Goal: Information Seeking & Learning: Find specific page/section

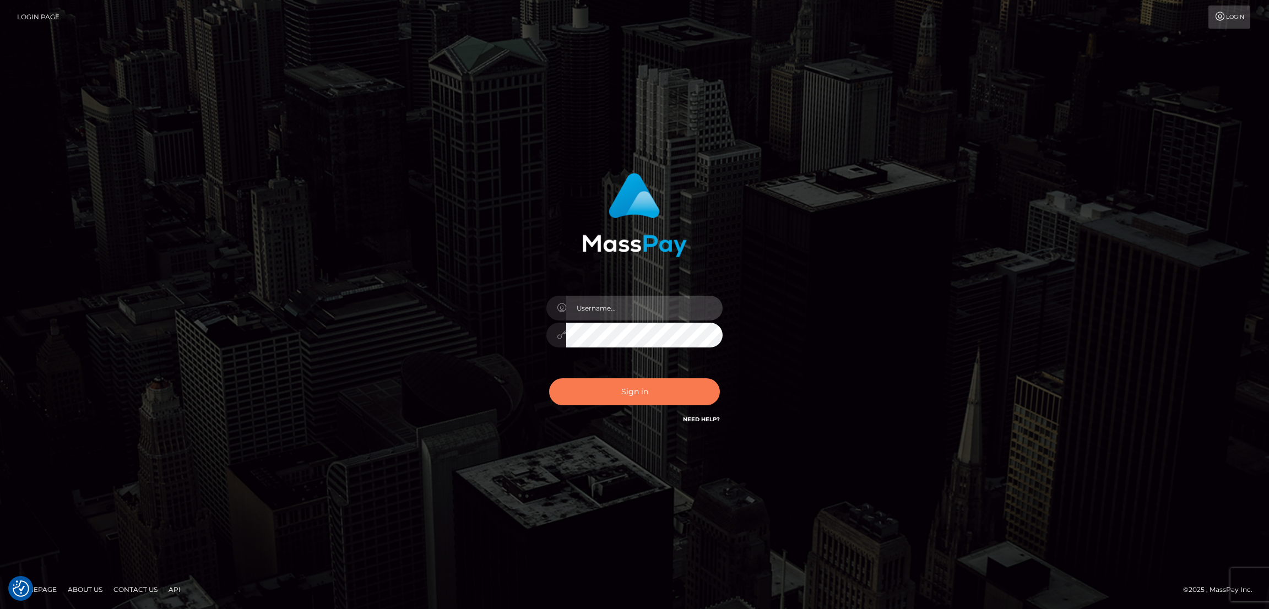
type input "[DOMAIN_NAME]"
click at [639, 388] on button "Sign in" at bounding box center [634, 391] width 171 height 27
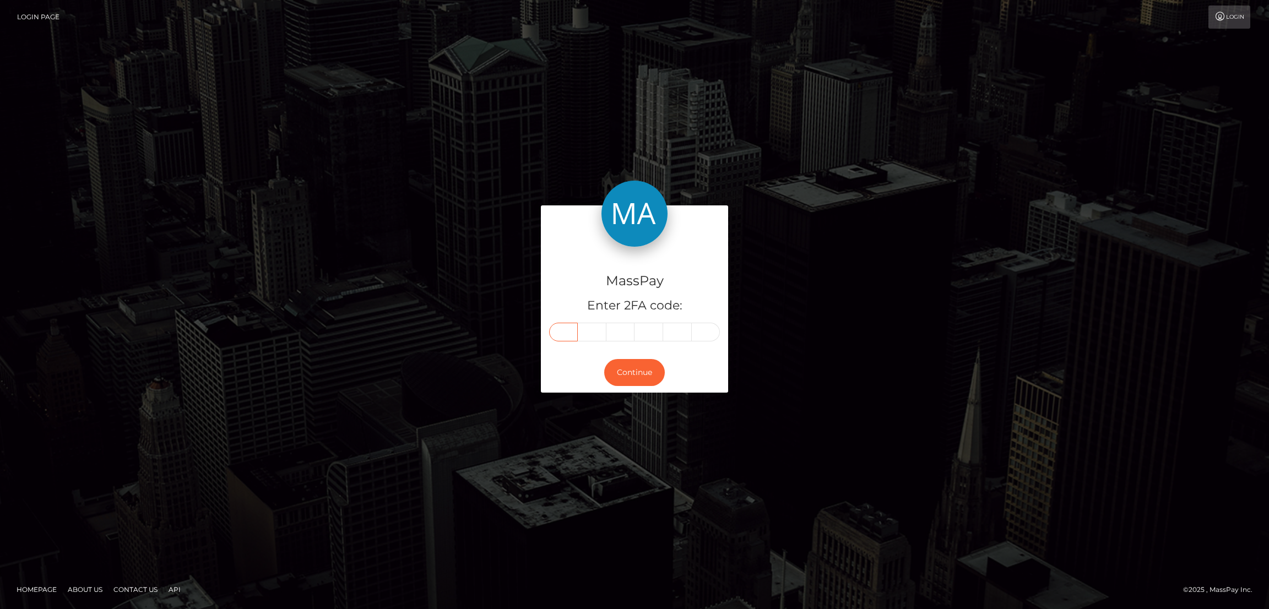
click at [563, 327] on input "text" at bounding box center [563, 332] width 29 height 19
paste input "6"
type input "6"
type input "7"
type input "3"
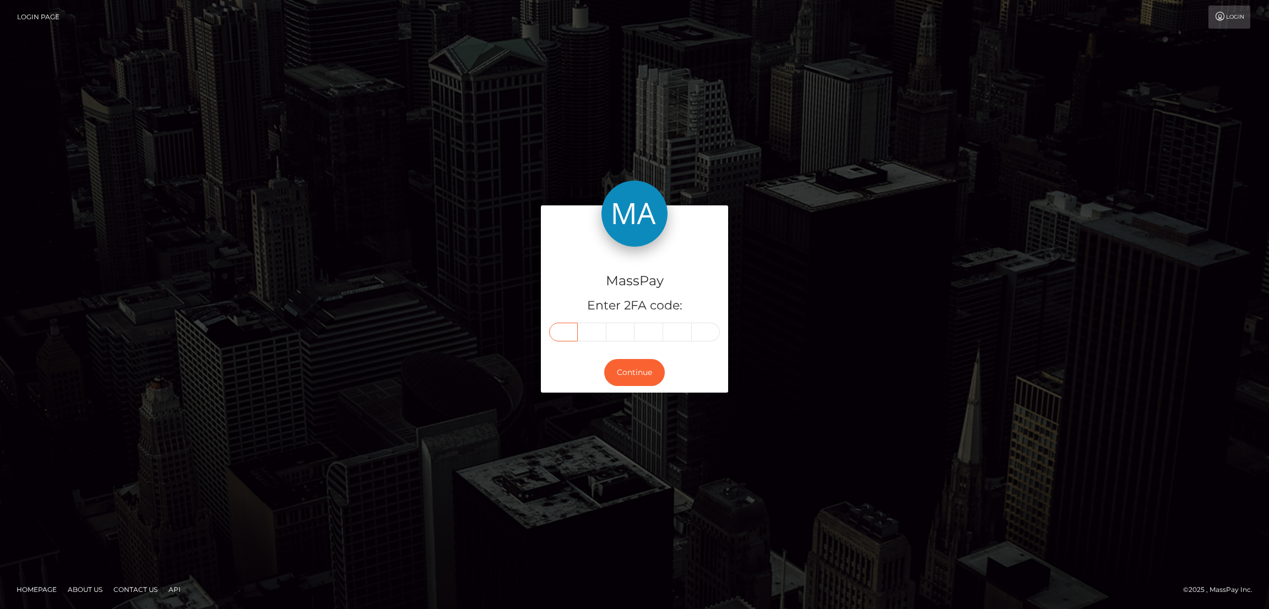
type input "1"
type input "3"
type input "1"
click at [656, 379] on button "Continue" at bounding box center [634, 372] width 61 height 27
click at [650, 371] on button "Continue" at bounding box center [634, 372] width 61 height 27
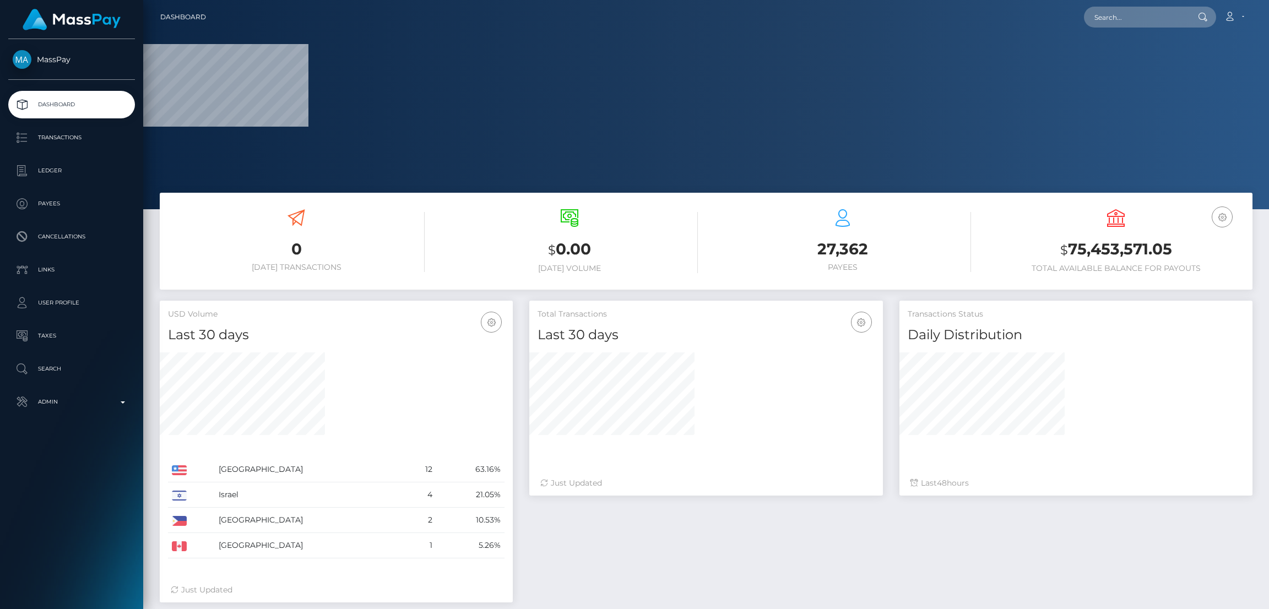
scroll to position [196, 353]
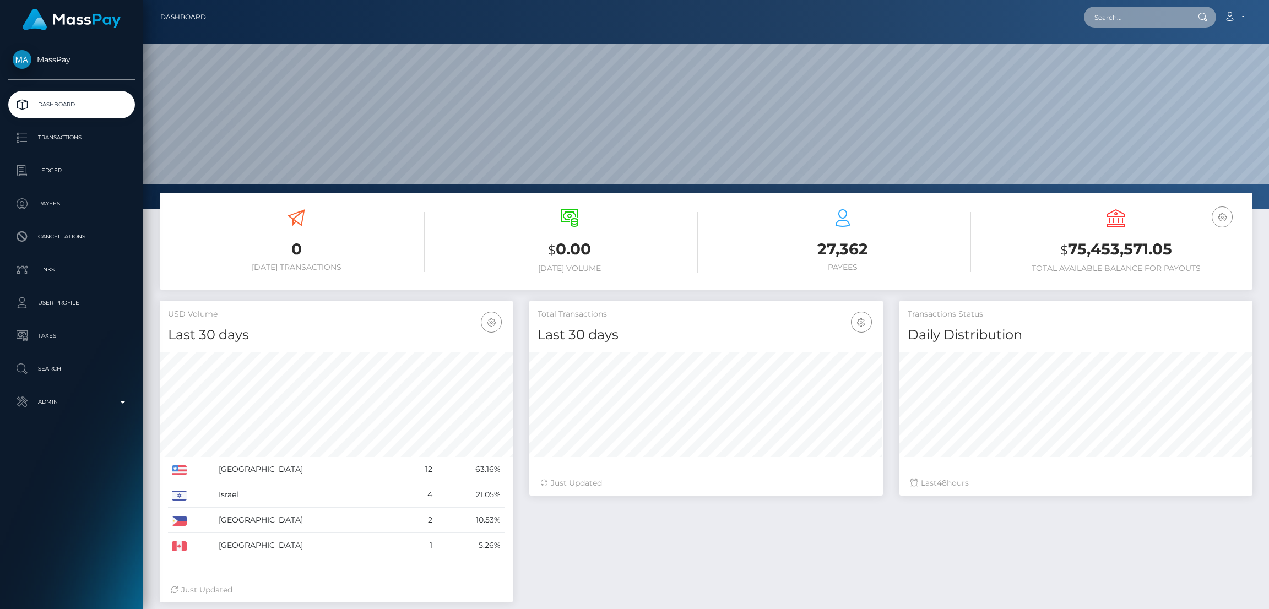
click at [1115, 20] on input "text" at bounding box center [1136, 17] width 104 height 21
paste input "imperfect804@gmail.com"
type input "[EMAIL_ADDRESS][DOMAIN_NAME]"
click at [1121, 56] on link "SELDA HOSSAIN" at bounding box center [1128, 57] width 88 height 20
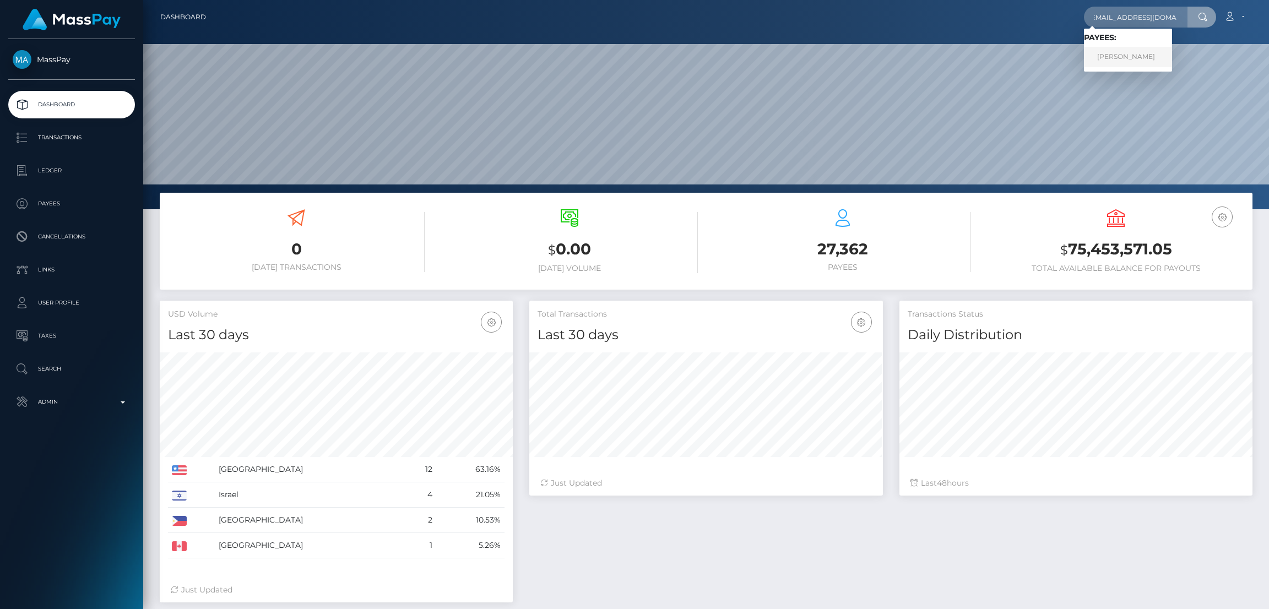
scroll to position [0, 0]
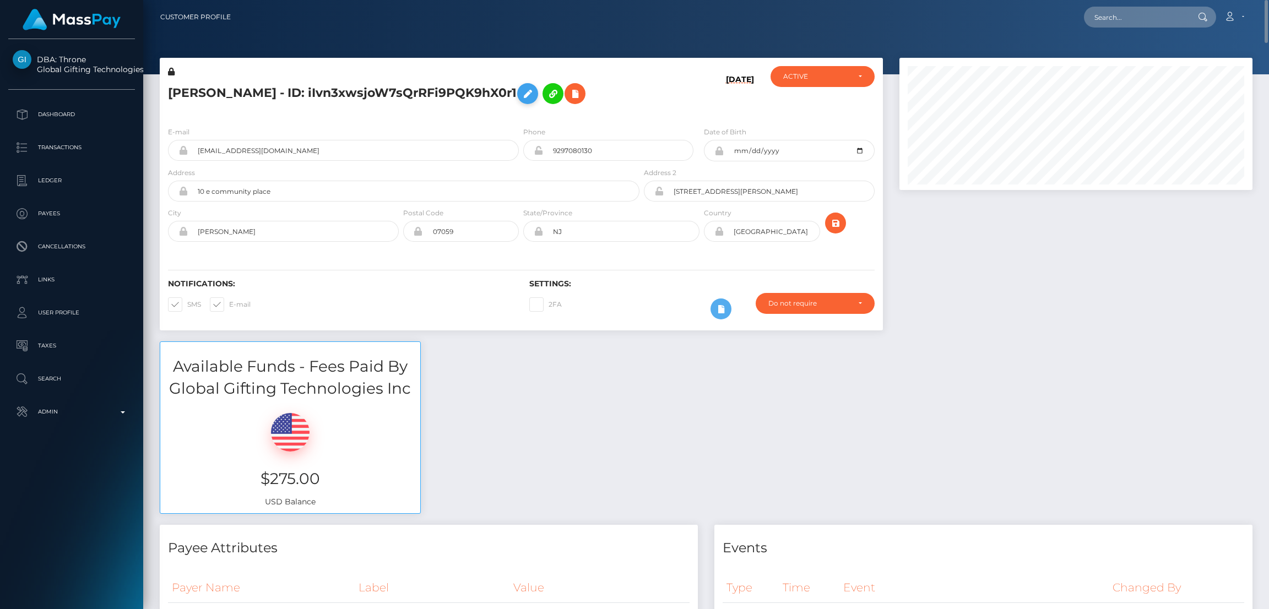
click at [528, 96] on icon at bounding box center [527, 94] width 13 height 14
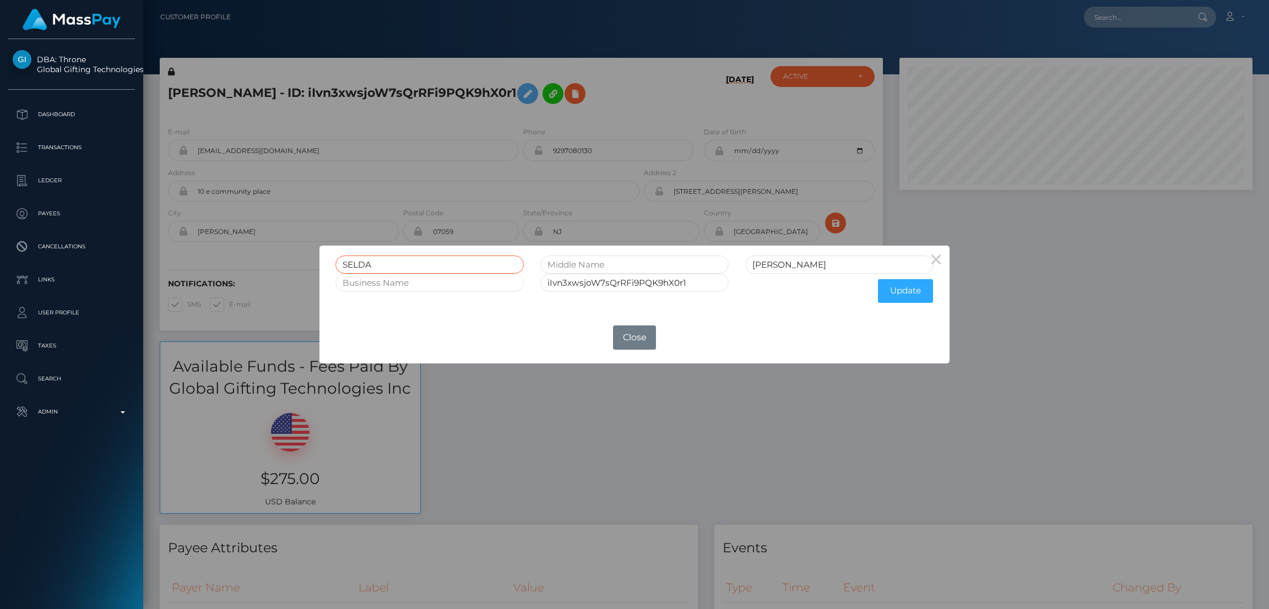
click at [359, 260] on input "SELDA" at bounding box center [429, 265] width 188 height 18
click at [1095, 23] on div "× SELDA HOSSAIN iIvn3xwsjoW7sQrRFi9PQK9hX0r1 Update OK No Close" at bounding box center [634, 304] width 1269 height 609
click at [1101, 18] on div "× SELDA HOSSAIN iIvn3xwsjoW7sQrRFi9PQK9hX0r1 Update OK No Close" at bounding box center [634, 304] width 1269 height 609
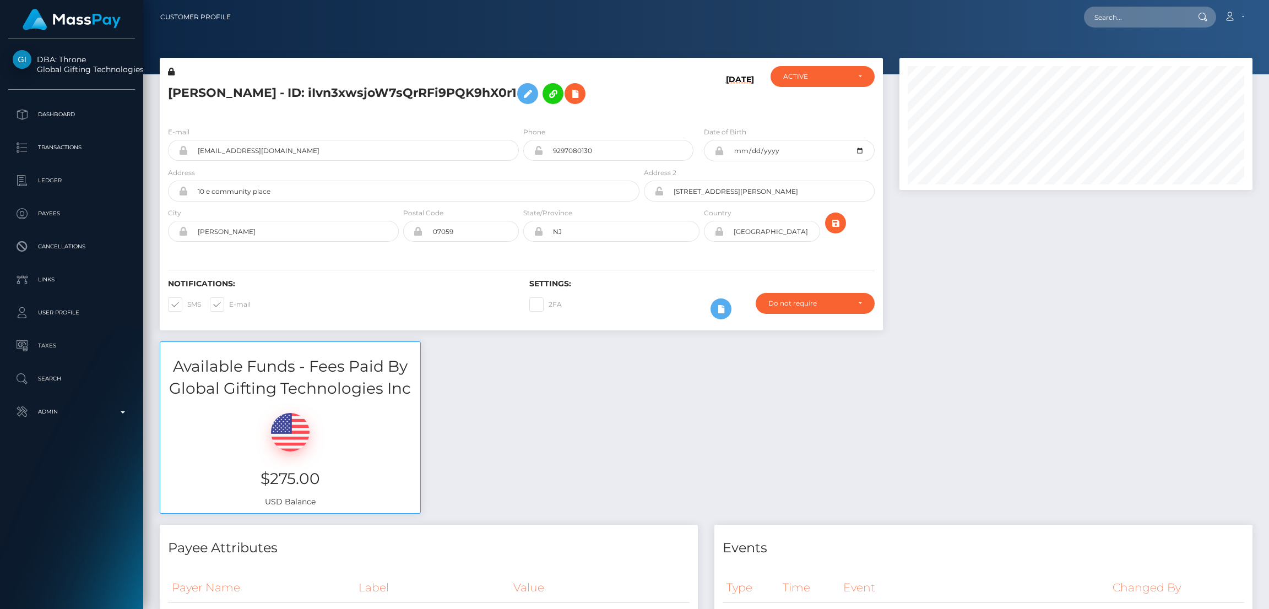
click at [1103, 17] on div "× SELDA HOSSAIN iIvn3xwsjoW7sQrRFi9PQK9hX0r1 Update OK No Close" at bounding box center [634, 304] width 1269 height 609
click at [1110, 16] on input "text" at bounding box center [1136, 17] width 104 height 21
paste input "clarisaodi@gmail.com"
click at [1112, 18] on input "clarisaodi@gmail.com" at bounding box center [1136, 17] width 104 height 21
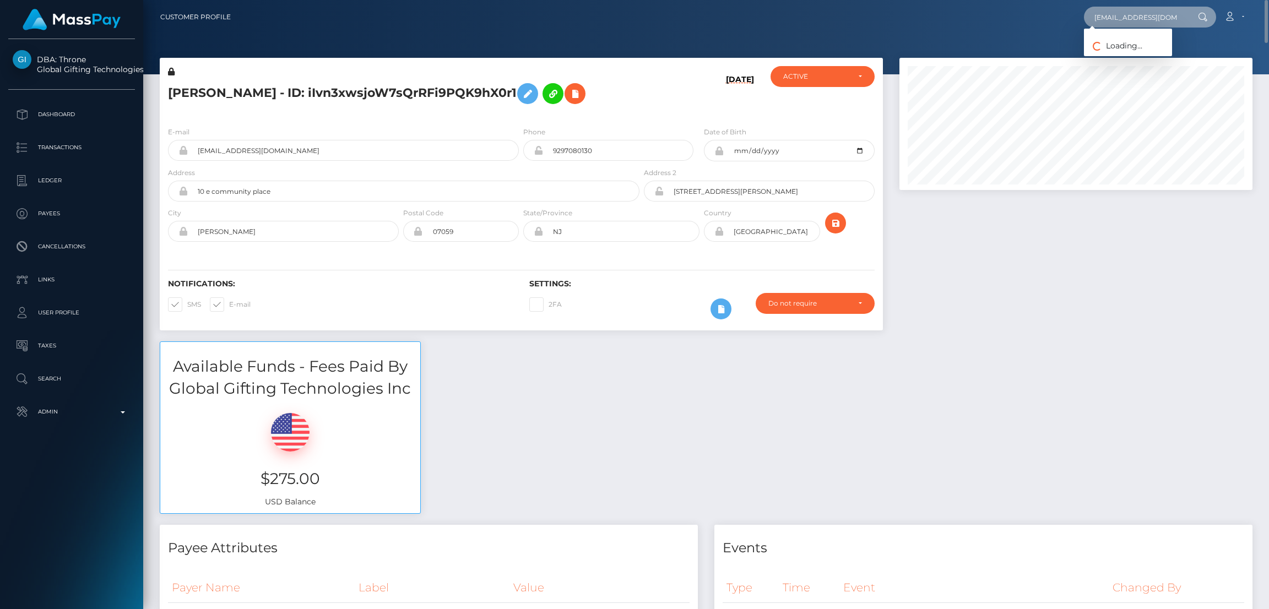
paste input "2sg9bbgfqm@privaterelay.appleid"
type input "2sg9bbgfqm@privaterelay.appleid.com"
click at [1118, 59] on link "EMMA MARIE VRABEL" at bounding box center [1156, 57] width 144 height 20
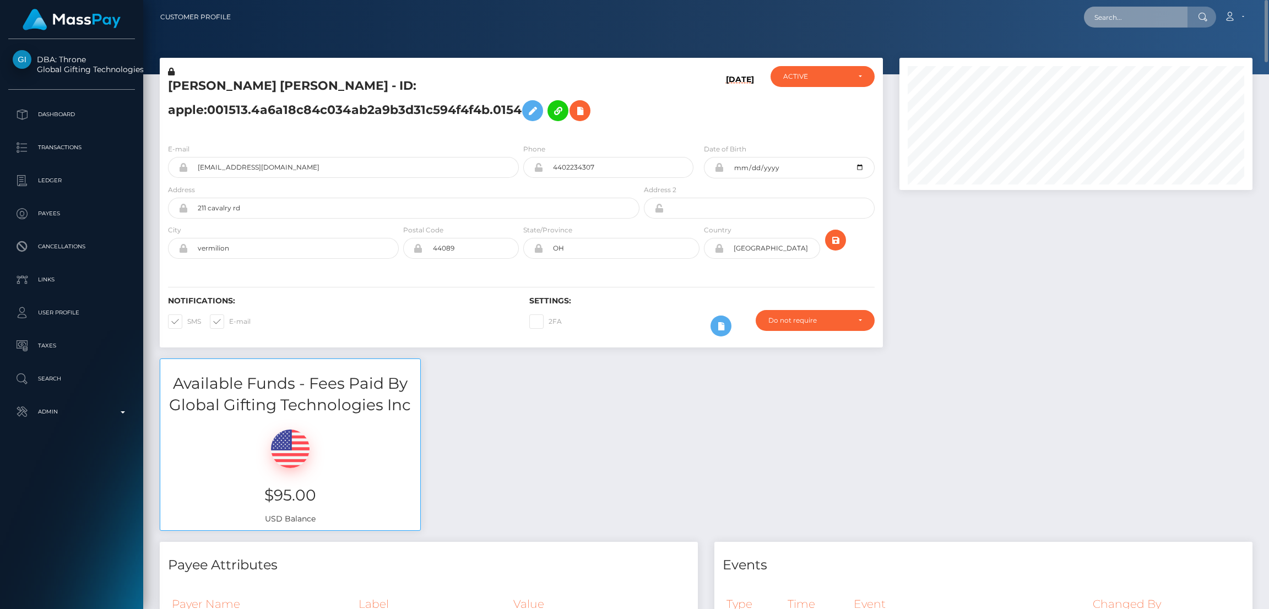
click at [1141, 10] on input "text" at bounding box center [1136, 17] width 104 height 21
paste input "[EMAIL_ADDRESS][DOMAIN_NAME]"
type input "[EMAIL_ADDRESS][DOMAIN_NAME]"
click at [1122, 53] on link "MONIKA MIKLOVIČOVÁ" at bounding box center [1128, 57] width 88 height 20
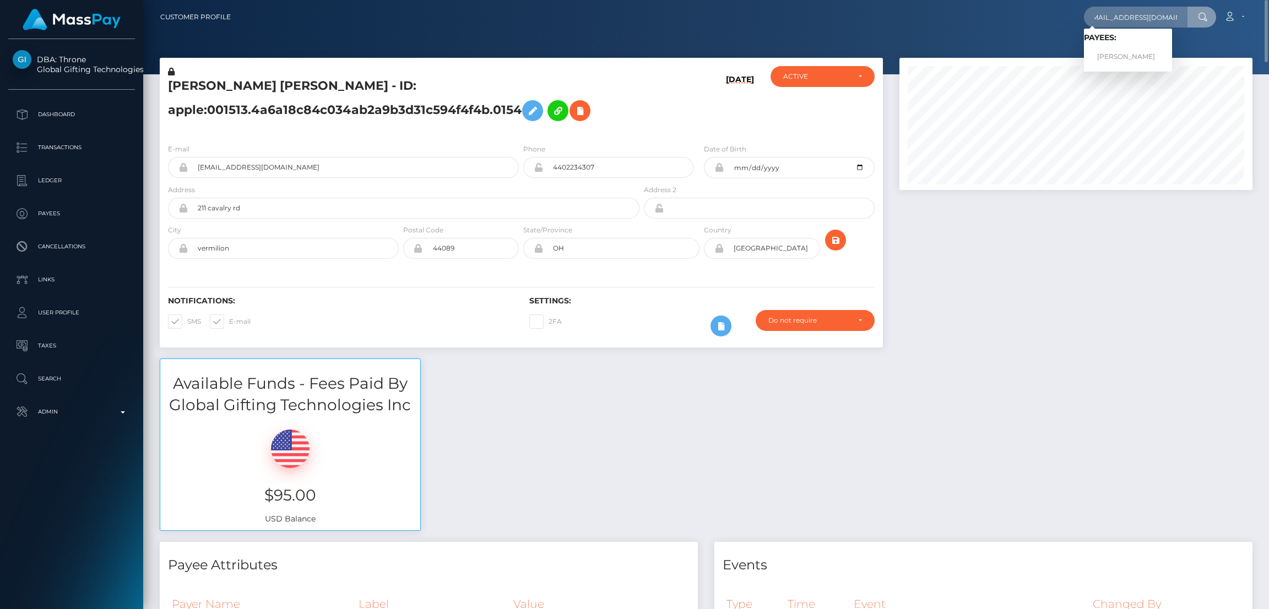
scroll to position [0, 0]
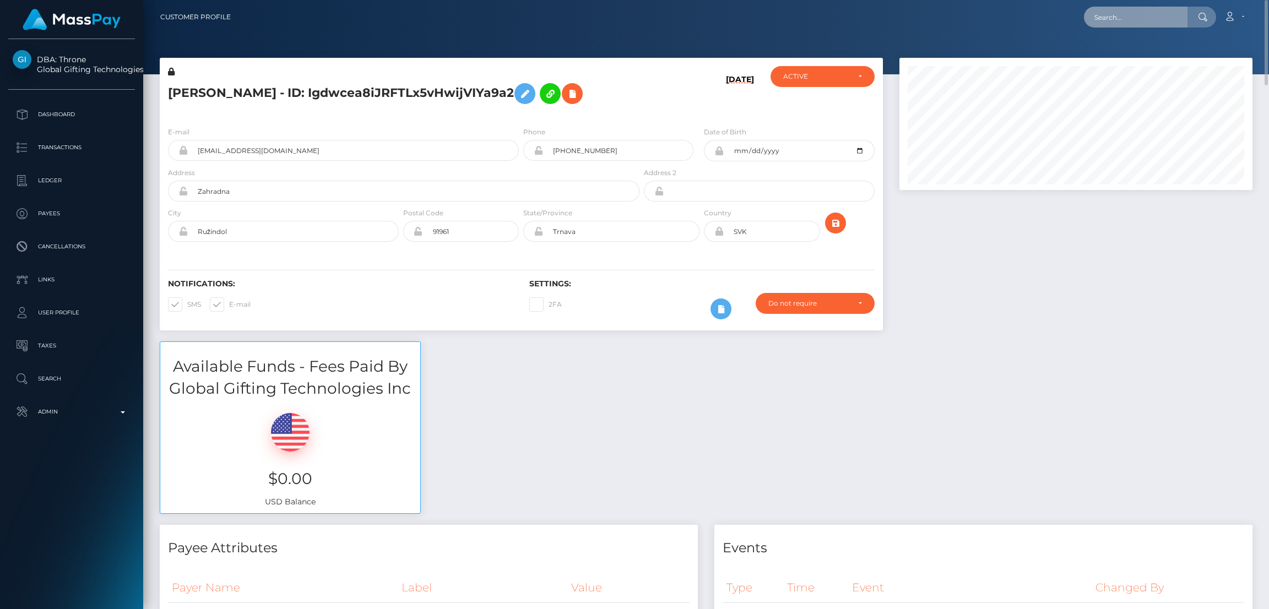
click at [1095, 18] on input "text" at bounding box center [1136, 17] width 104 height 21
paste input "[EMAIL_ADDRESS][DOMAIN_NAME]"
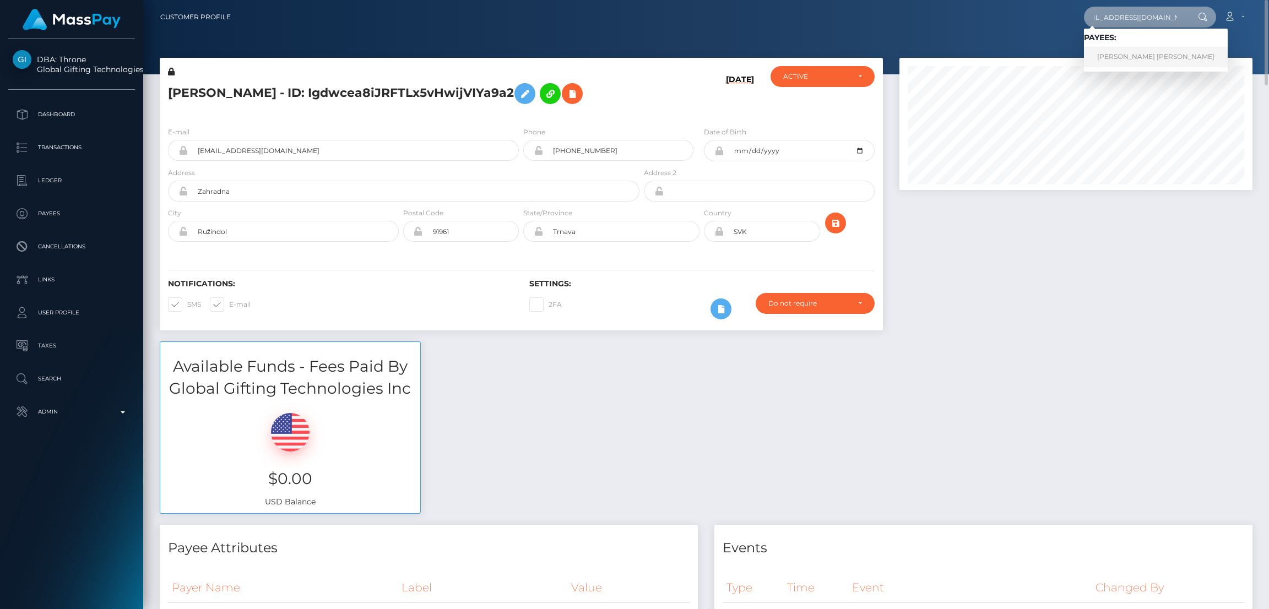
type input "[EMAIL_ADDRESS][DOMAIN_NAME]"
click at [1122, 51] on link "[PERSON_NAME] [PERSON_NAME]" at bounding box center [1156, 57] width 144 height 20
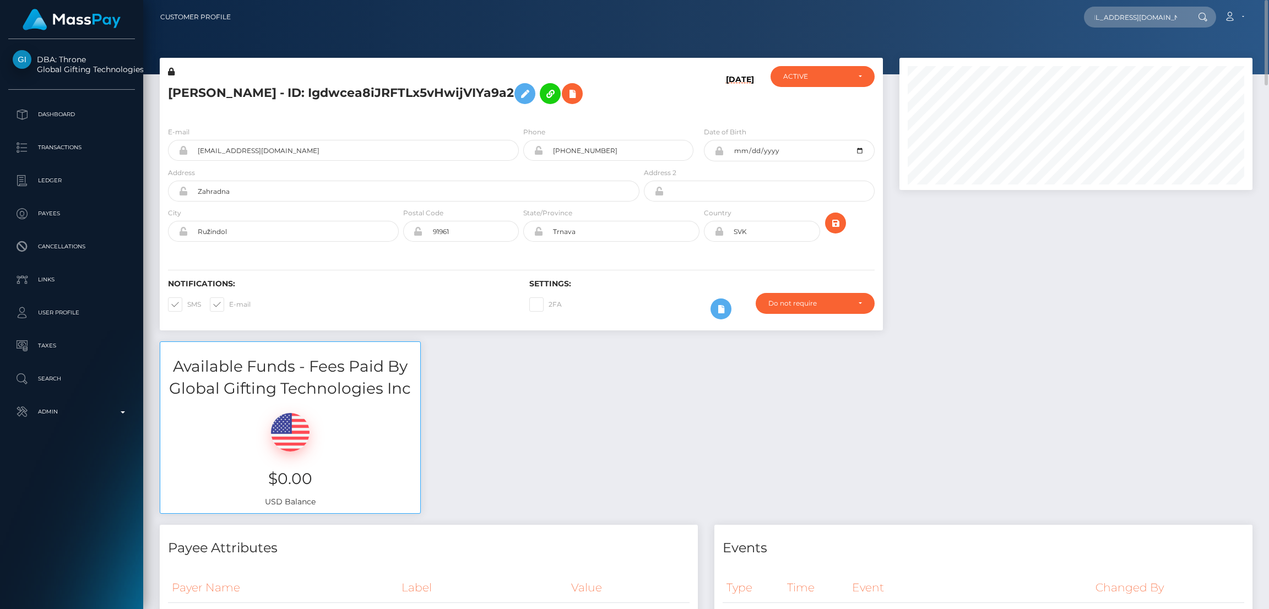
scroll to position [0, 0]
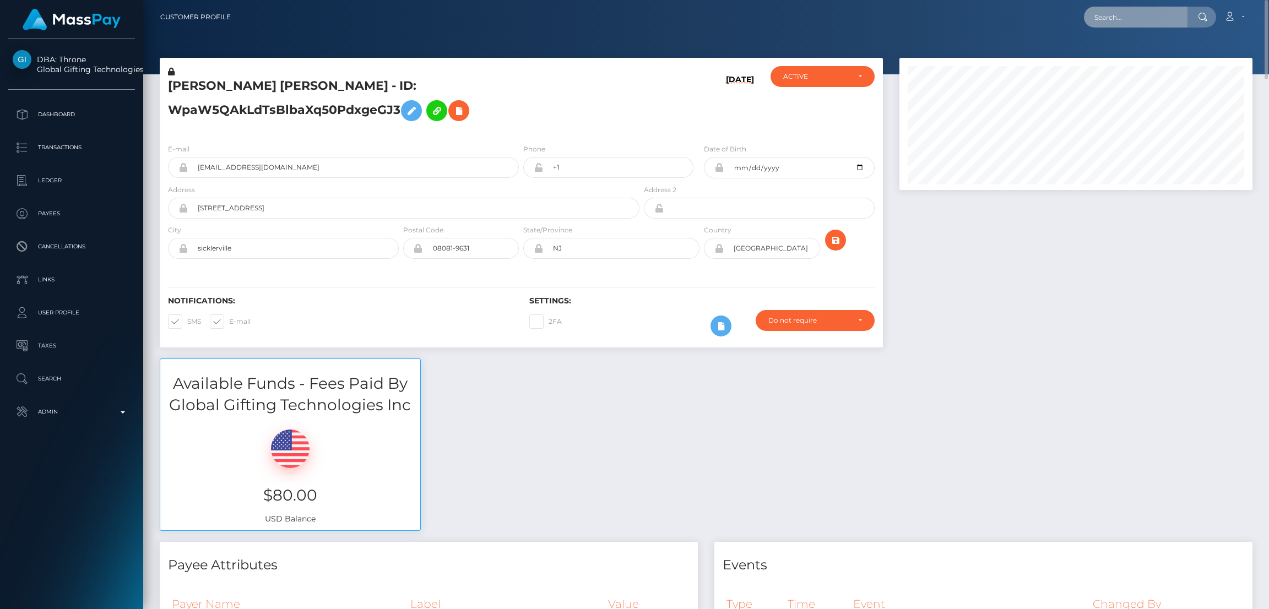
click at [1144, 20] on input "text" at bounding box center [1136, 17] width 104 height 21
paste input "[EMAIL_ADDRESS][DOMAIN_NAME]"
type input "[EMAIL_ADDRESS][DOMAIN_NAME]"
click at [1125, 56] on link "Greta Asseff" at bounding box center [1128, 57] width 88 height 20
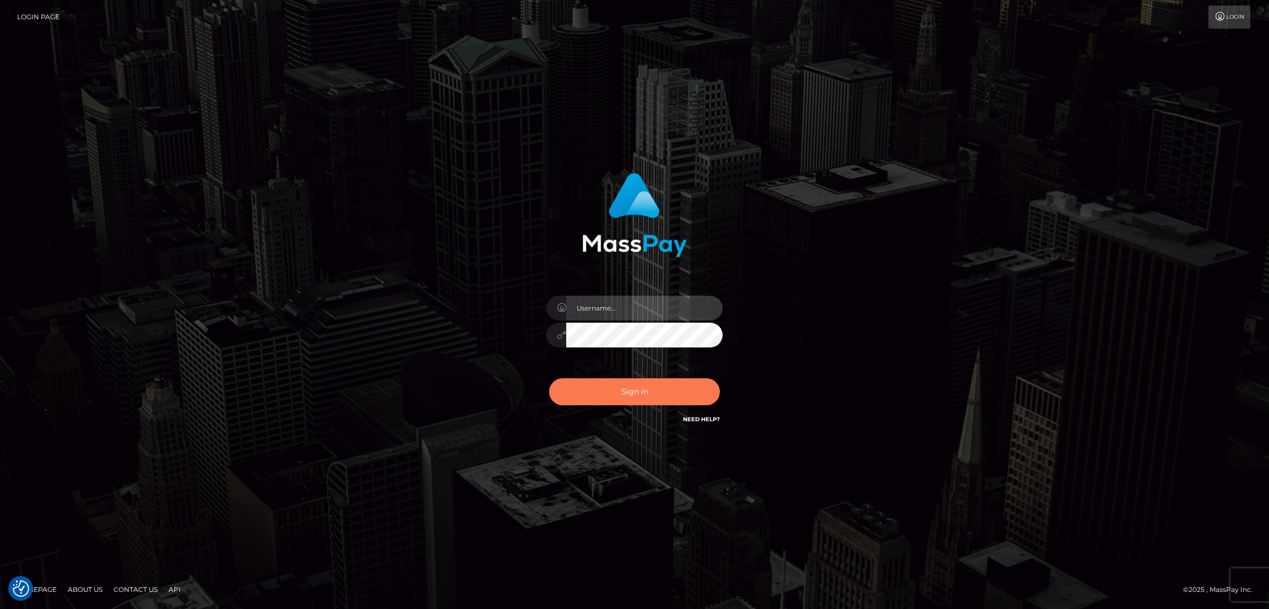
type input "df.es"
click at [652, 391] on button "Sign in" at bounding box center [634, 391] width 171 height 27
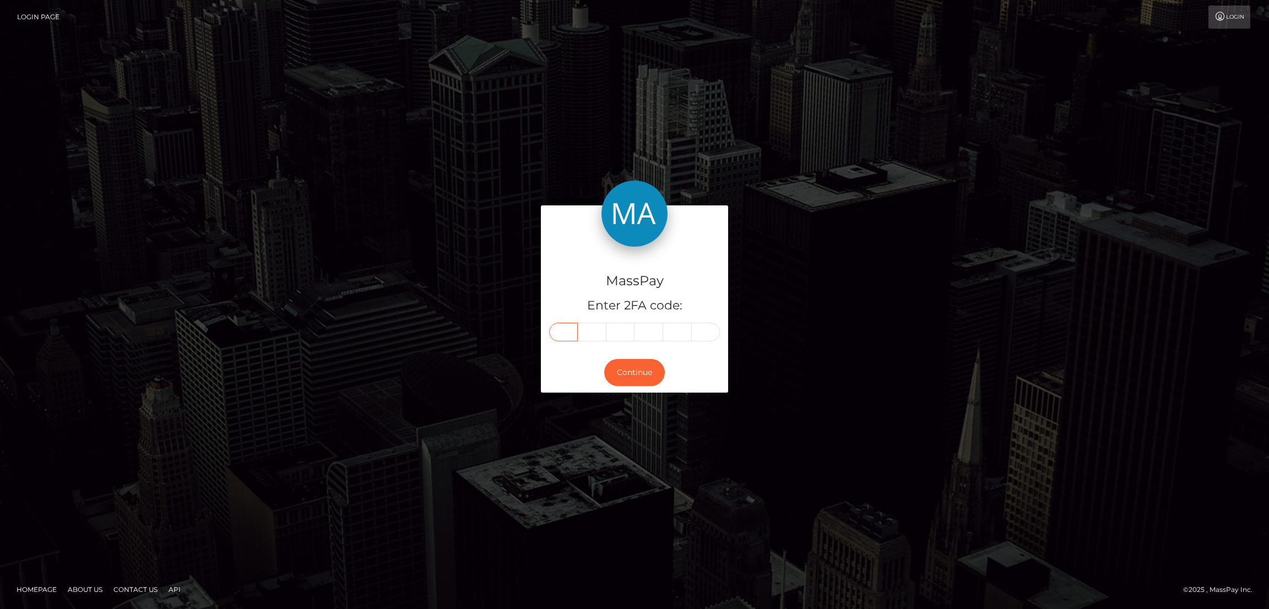
click at [561, 329] on input "text" at bounding box center [563, 332] width 29 height 19
paste input "5"
type input "5"
type input "0"
type input "1"
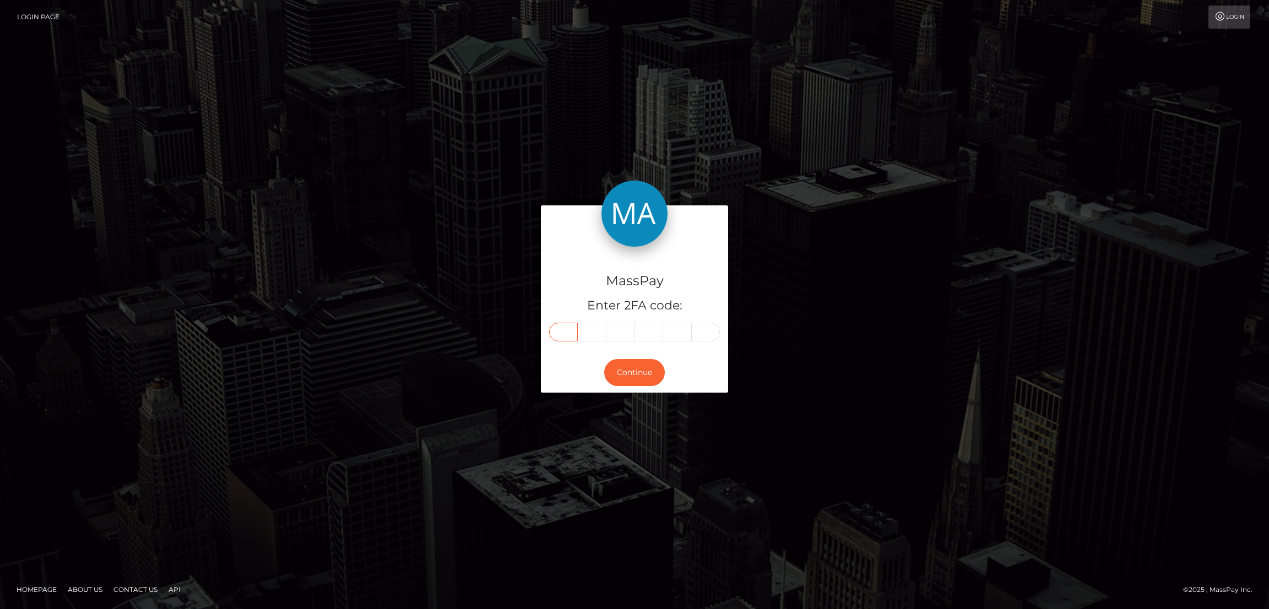
type input "3"
type input "1"
type input "4"
click at [637, 374] on button "Continue" at bounding box center [634, 372] width 61 height 27
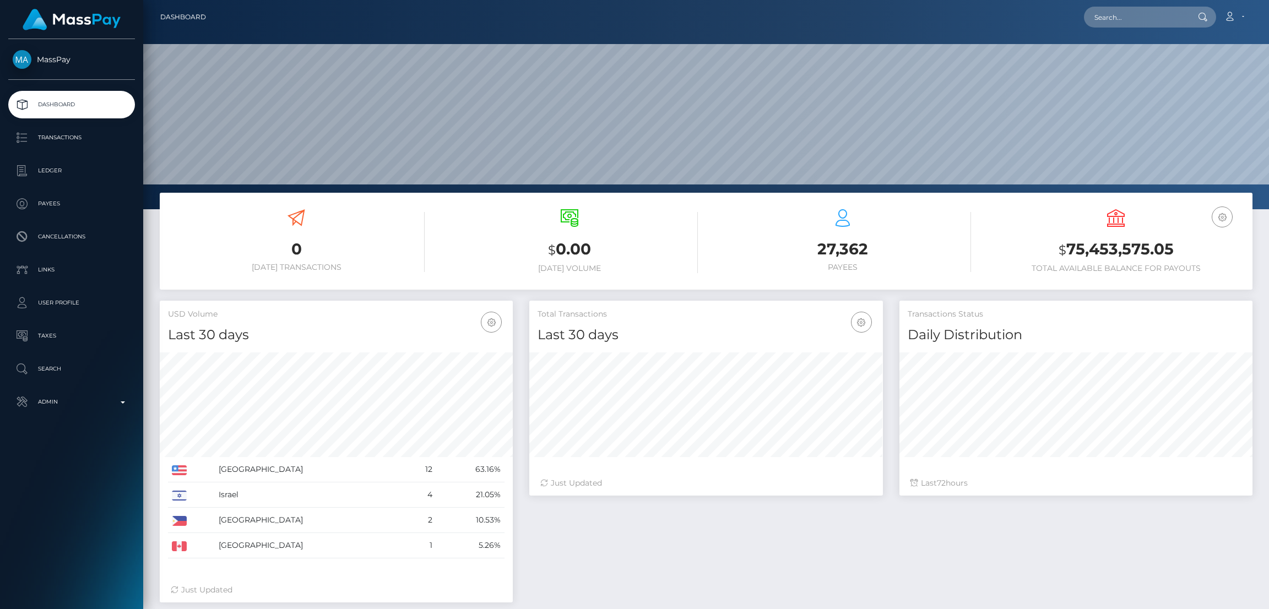
scroll to position [196, 353]
click at [1109, 20] on input "text" at bounding box center [1136, 17] width 104 height 21
paste input "[EMAIL_ADDRESS][DOMAIN_NAME]"
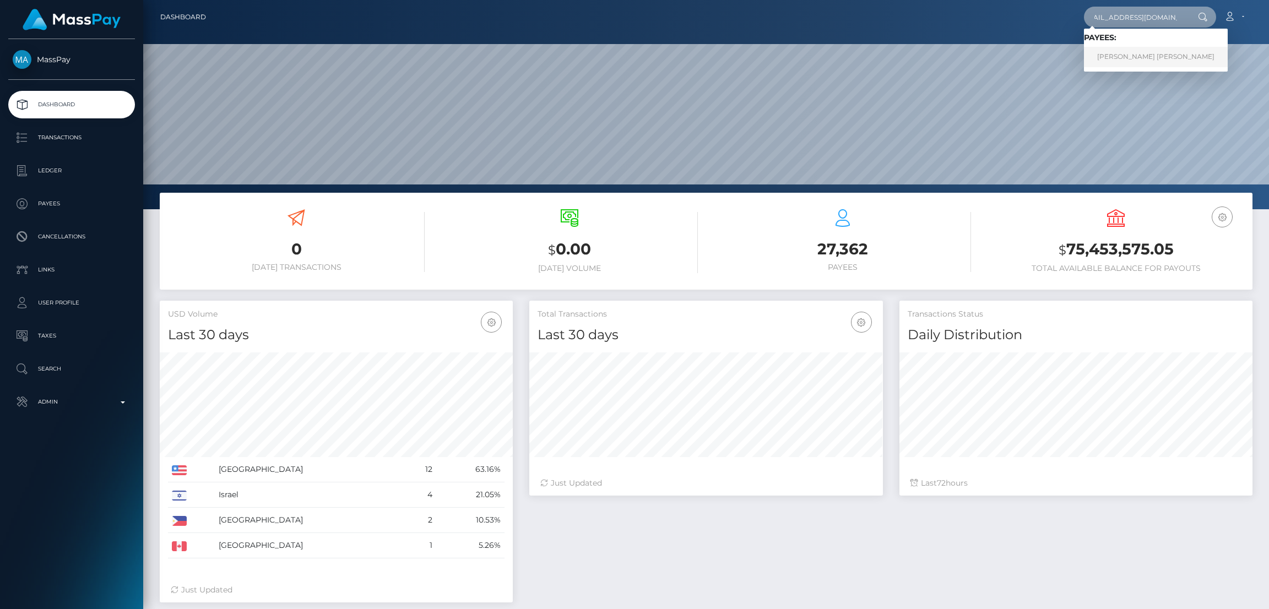
type input "[EMAIL_ADDRESS][DOMAIN_NAME]"
click at [1119, 63] on link "ERIKA ARYANA GEORGE" at bounding box center [1156, 57] width 144 height 20
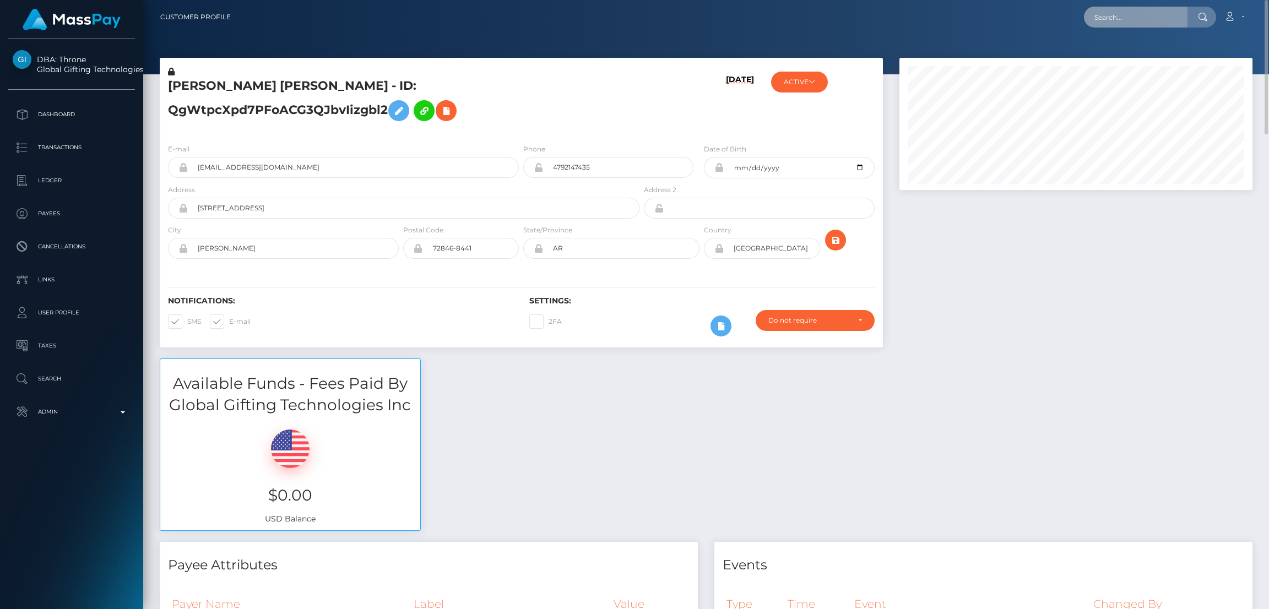
click at [1121, 13] on input "text" at bounding box center [1136, 17] width 104 height 21
paste input "[EMAIL_ADDRESS][DOMAIN_NAME]"
type input "[EMAIL_ADDRESS][DOMAIN_NAME]"
click at [1122, 57] on link "Tracy Bourgeois" at bounding box center [1128, 57] width 88 height 20
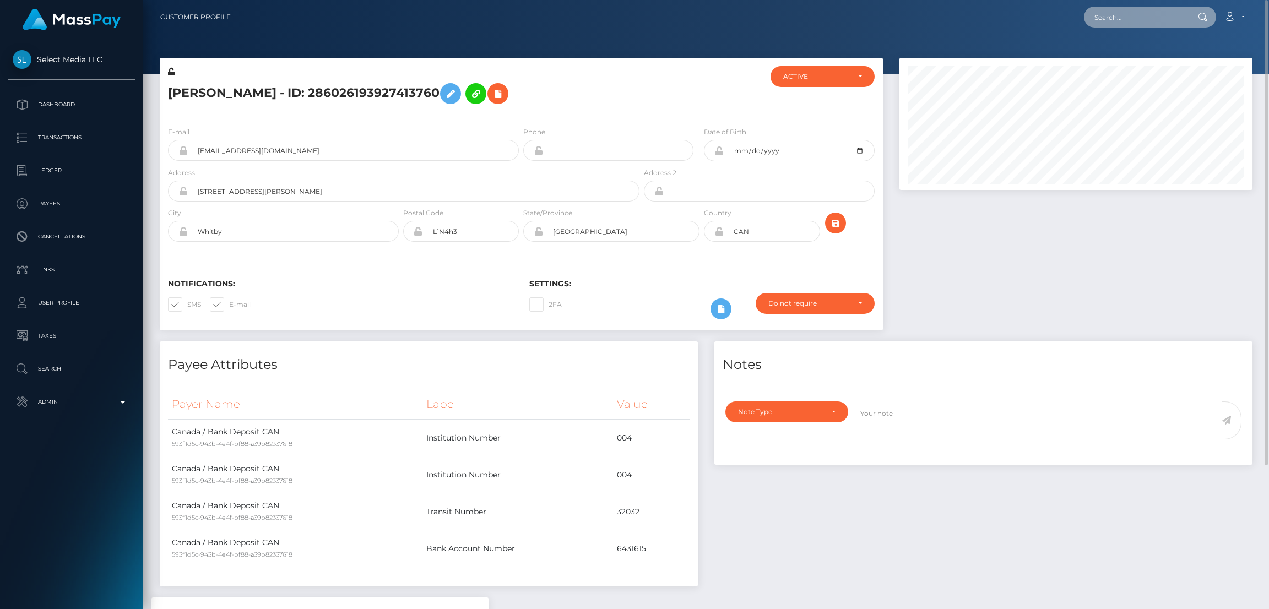
click at [1094, 23] on input "text" at bounding box center [1136, 17] width 104 height 21
paste input "[PERSON_NAME][EMAIL_ADDRESS][DOMAIN_NAME]"
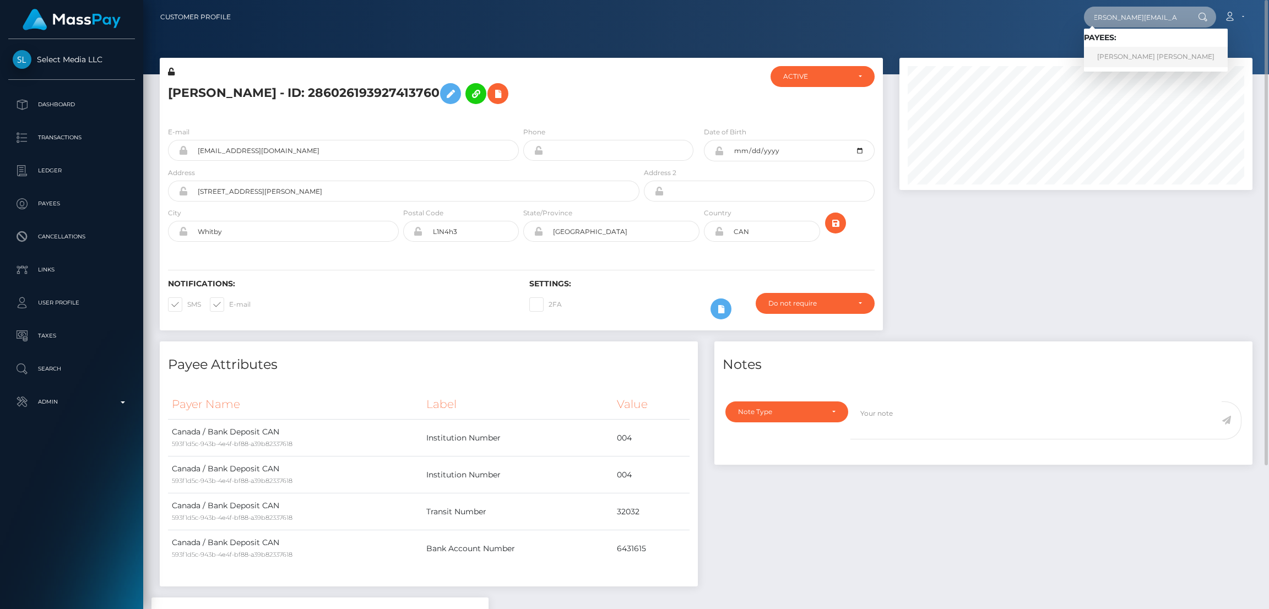
type input "[PERSON_NAME][EMAIL_ADDRESS][DOMAIN_NAME]"
click at [1136, 56] on link "HALEY LINDEN MARSH" at bounding box center [1156, 57] width 144 height 20
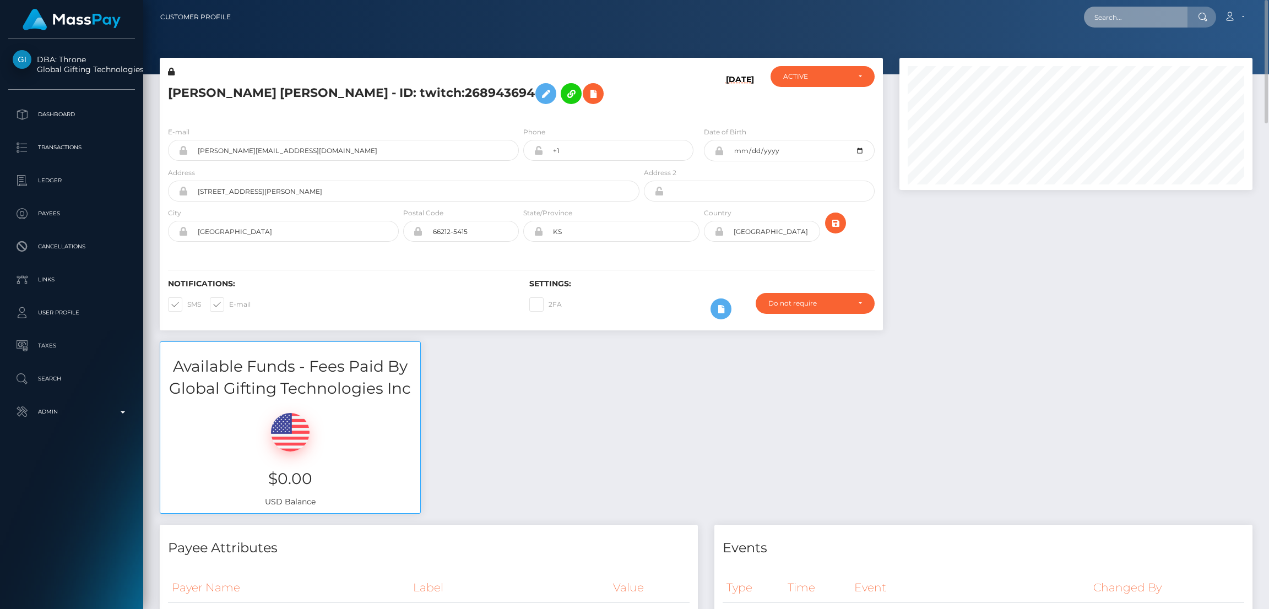
click at [1110, 20] on input "text" at bounding box center [1136, 17] width 104 height 21
paste input "[EMAIL_ADDRESS][DOMAIN_NAME]"
type input "tala.saimaldahar@cesarritzcolleges.ch"
click at [1117, 56] on link "Tala＇s Abdullah" at bounding box center [1138, 57] width 109 height 20
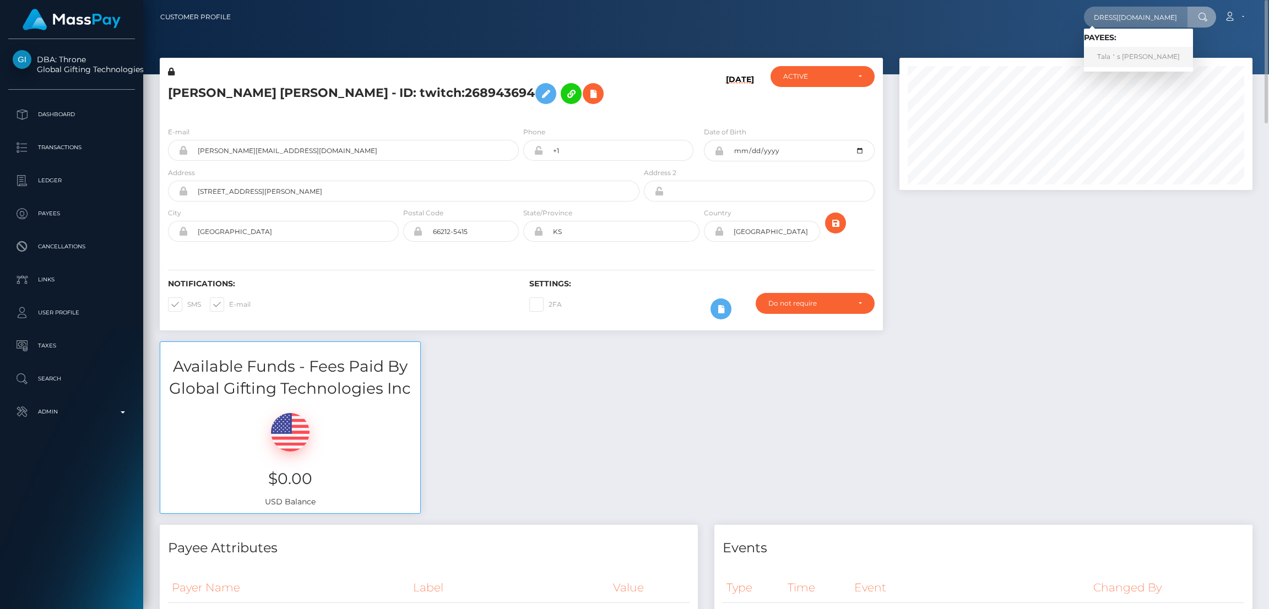
scroll to position [0, 0]
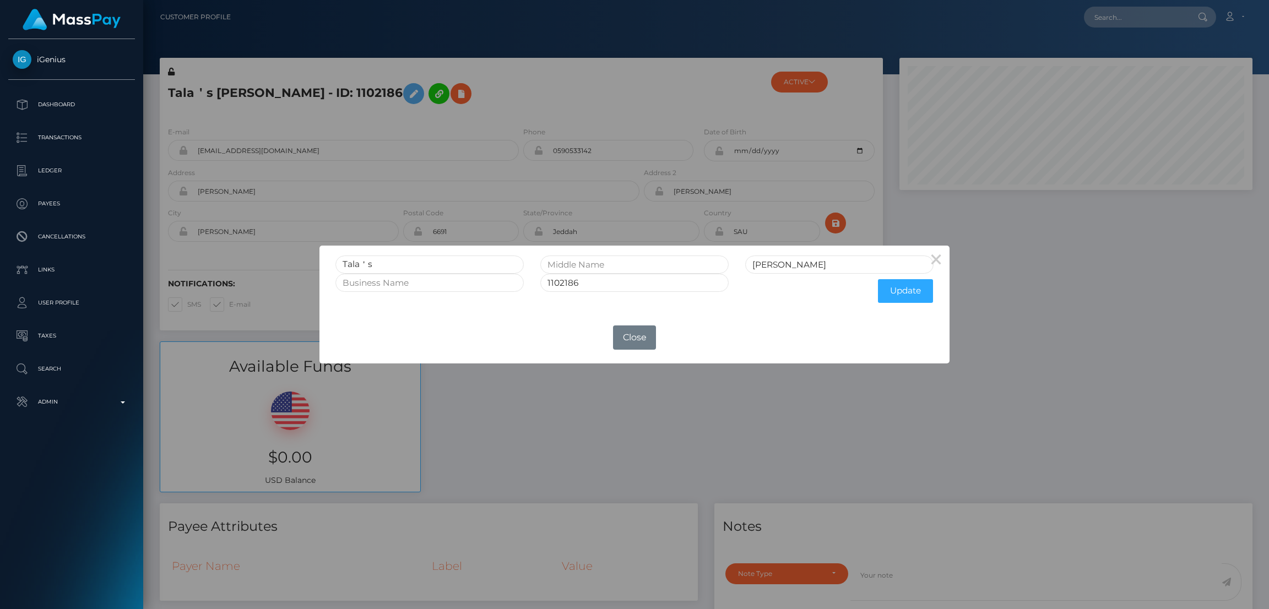
scroll to position [132, 353]
click at [355, 264] on input "Tala＇s" at bounding box center [429, 265] width 188 height 18
click at [541, 104] on div "× Tala＇s Abdullah 1102186 Update OK No Close" at bounding box center [634, 304] width 1269 height 609
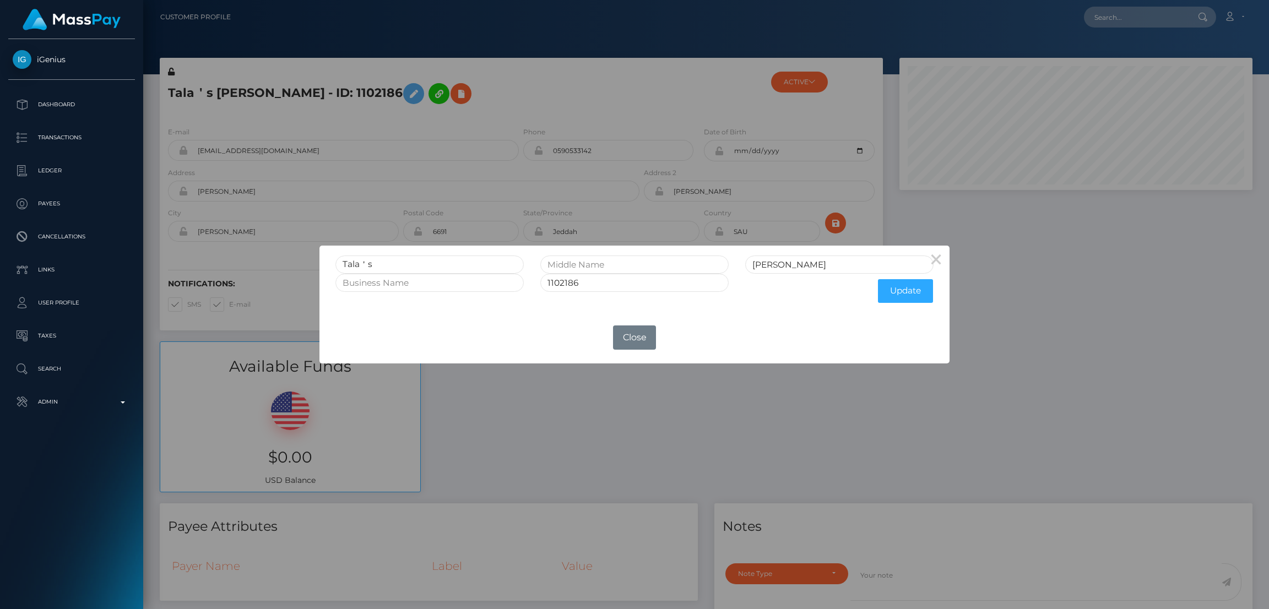
click at [540, 104] on div "× Tala＇s Abdullah 1102186 Update OK No Close" at bounding box center [634, 304] width 1269 height 609
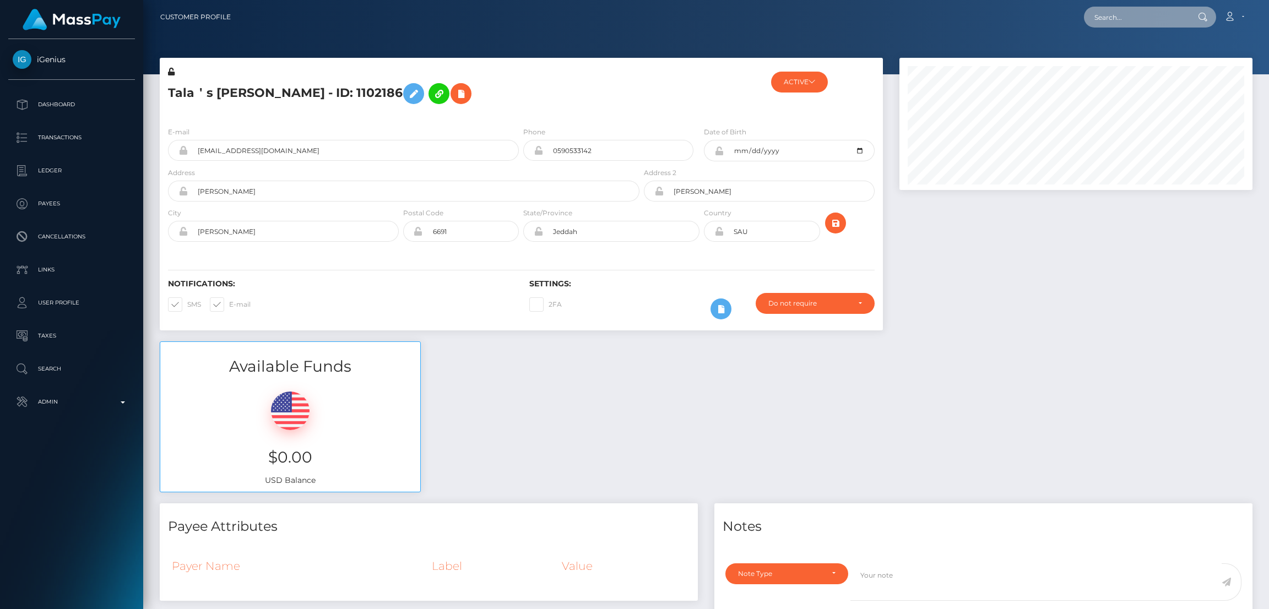
click at [1135, 14] on input "text" at bounding box center [1136, 17] width 104 height 21
paste input "keseturnt@gmail.com"
type input "keseturnt@gmail.com"
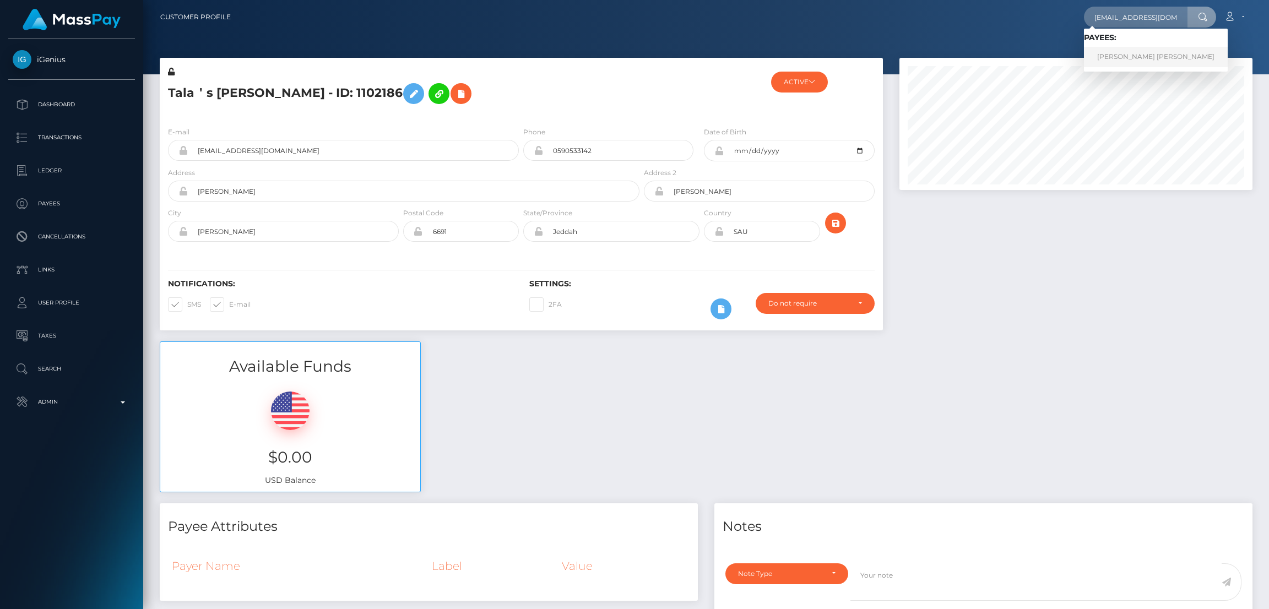
click at [1125, 55] on link "MARKESE RASHUN BROWN" at bounding box center [1156, 57] width 144 height 20
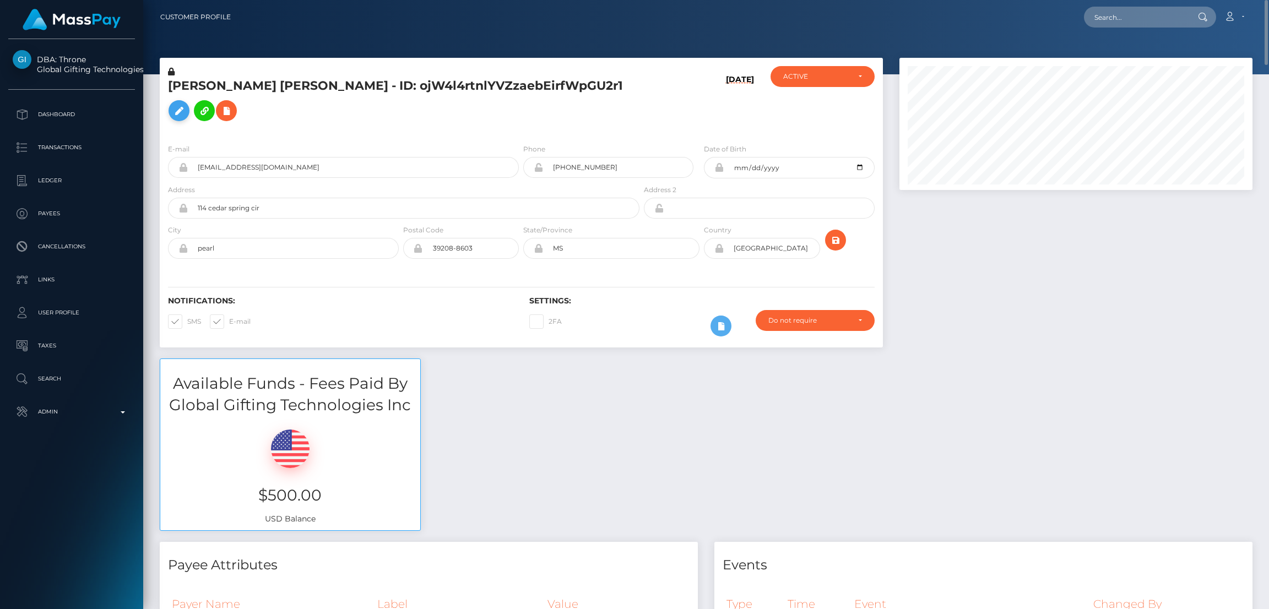
click at [186, 104] on icon at bounding box center [178, 111] width 13 height 14
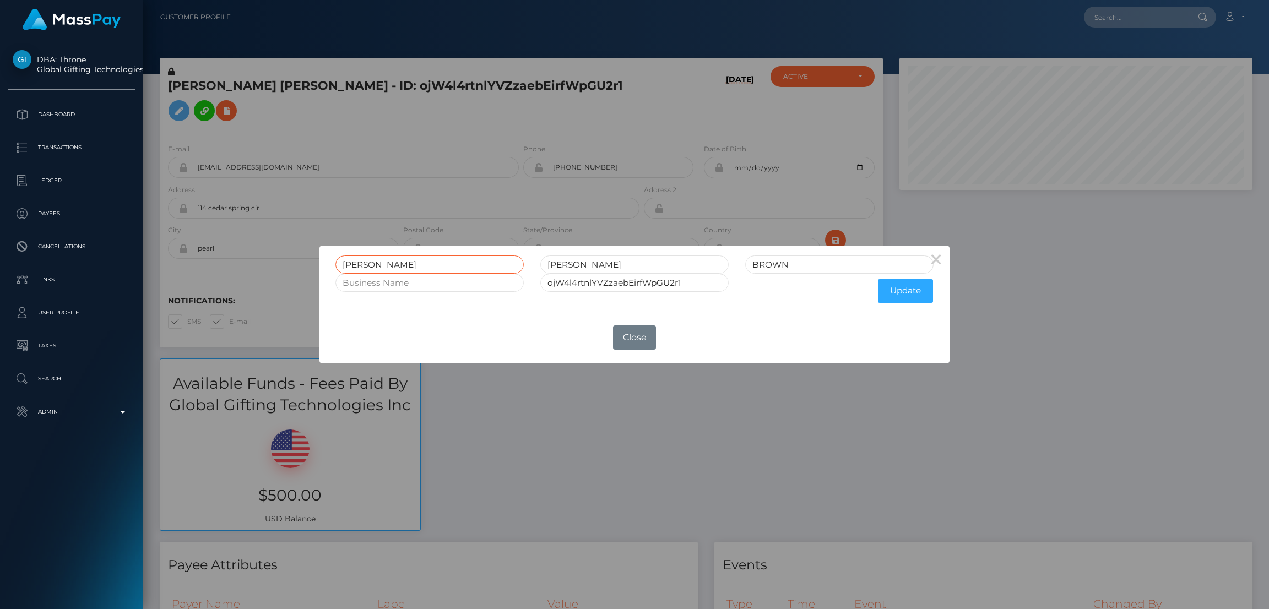
click at [373, 264] on input "MARKESE" at bounding box center [429, 265] width 188 height 18
click at [1117, 24] on div "× MARKESE RASHUN BROWN ojW4l4rtnlYVZzaebEirfWpGU2r1 Update OK No Close" at bounding box center [634, 304] width 1269 height 609
click at [1117, 20] on div "× MARKESE RASHUN BROWN ojW4l4rtnlYVZzaebEirfWpGU2r1 Update OK No Close" at bounding box center [634, 304] width 1269 height 609
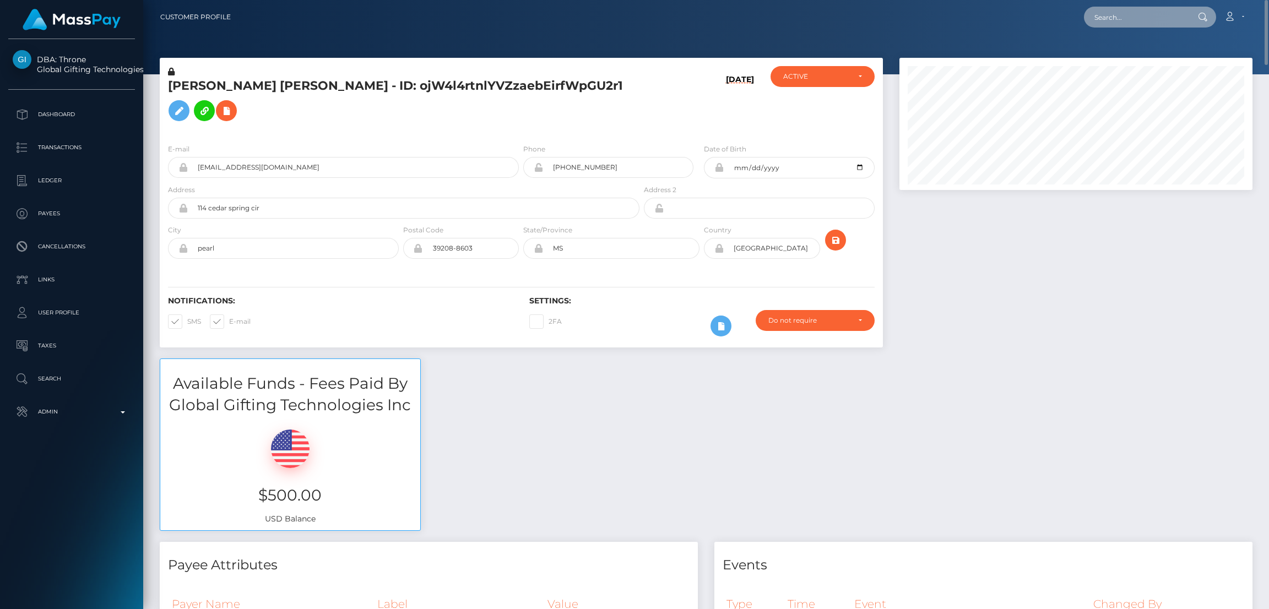
click at [1101, 15] on input "text" at bounding box center [1136, 17] width 104 height 21
paste input "incredibabex@gmail.com"
type input "incredibabex@gmail.com"
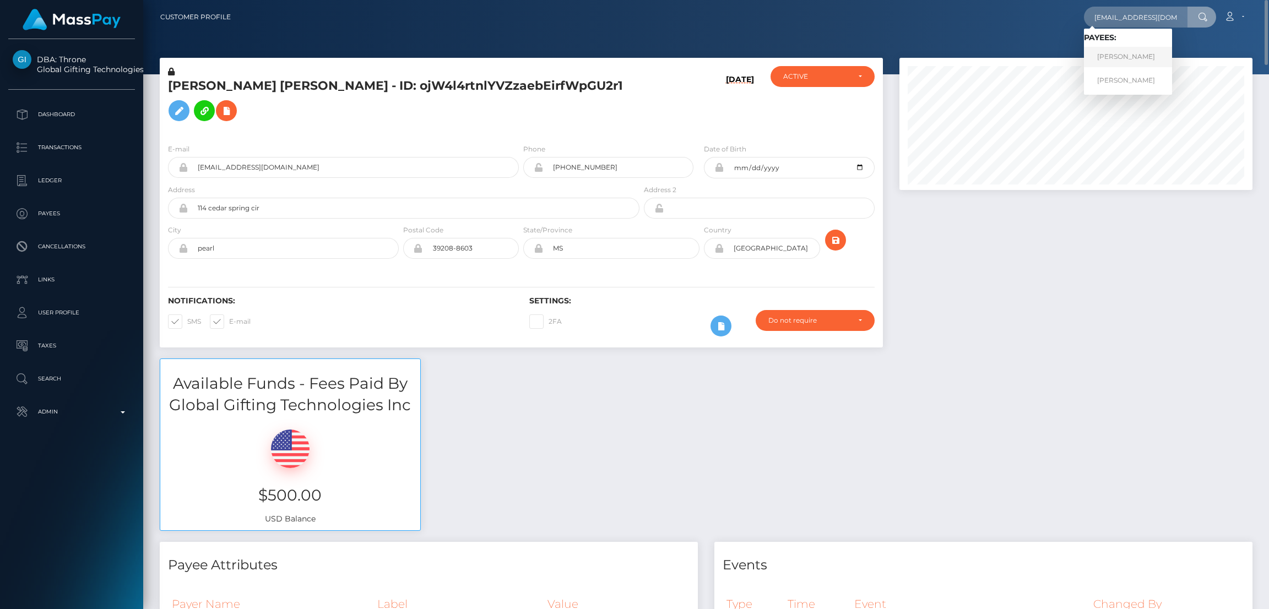
click at [1146, 59] on link "ZLATA MIKHAYLOVNA POKATSKAYA" at bounding box center [1128, 57] width 88 height 20
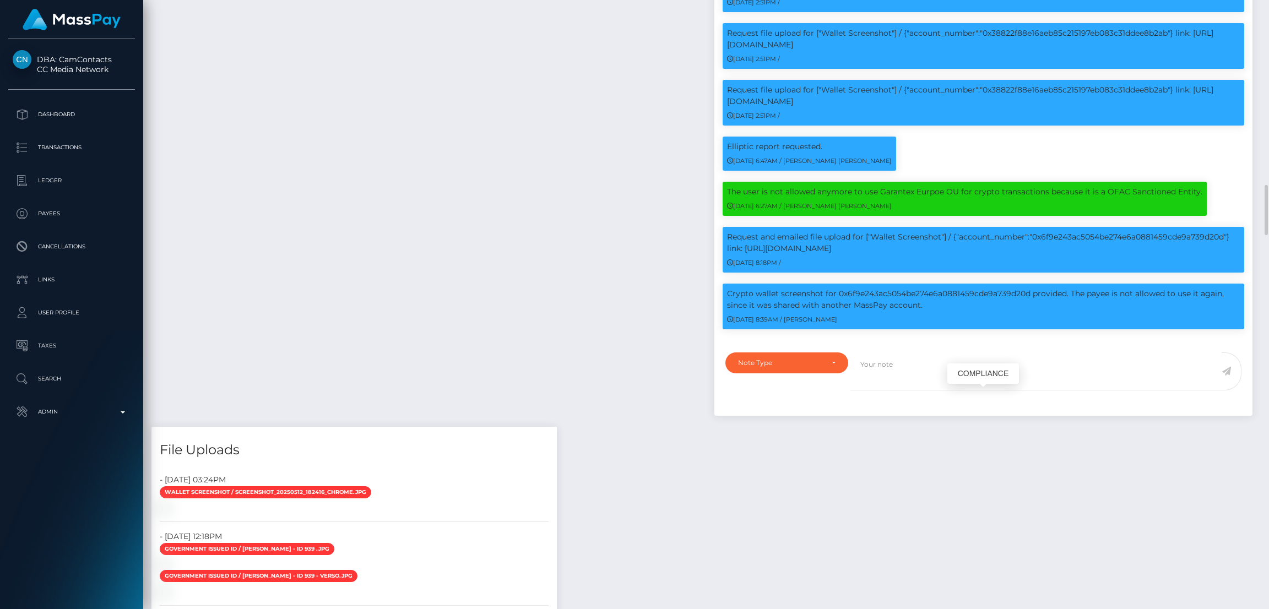
scroll to position [132, 353]
drag, startPoint x: 837, startPoint y: 396, endPoint x: 1027, endPoint y: 398, distance: 190.0
click at [1027, 311] on p "Crypto wallet screenshot for 0x6f9e243ac5054be274e6a0881459cde9a739d20d provide…" at bounding box center [983, 299] width 513 height 23
copy p "0x6f9e243ac5054be274e6a0881459cde9a739d20d"
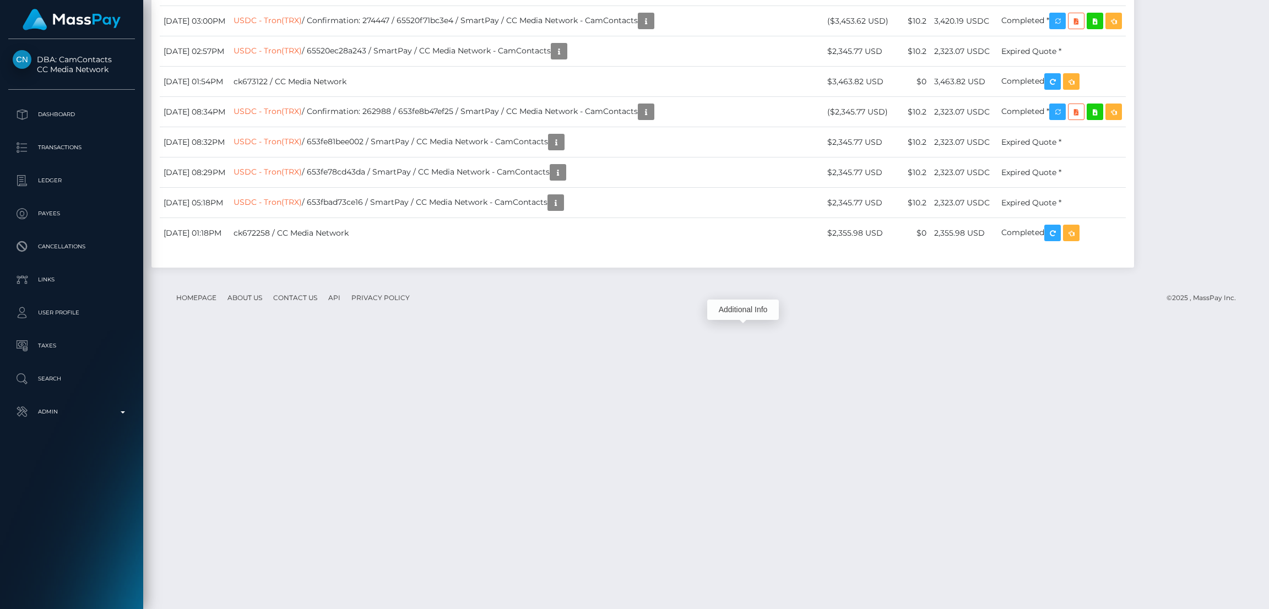
click at [739, 314] on div "Additional Info" at bounding box center [743, 310] width 72 height 20
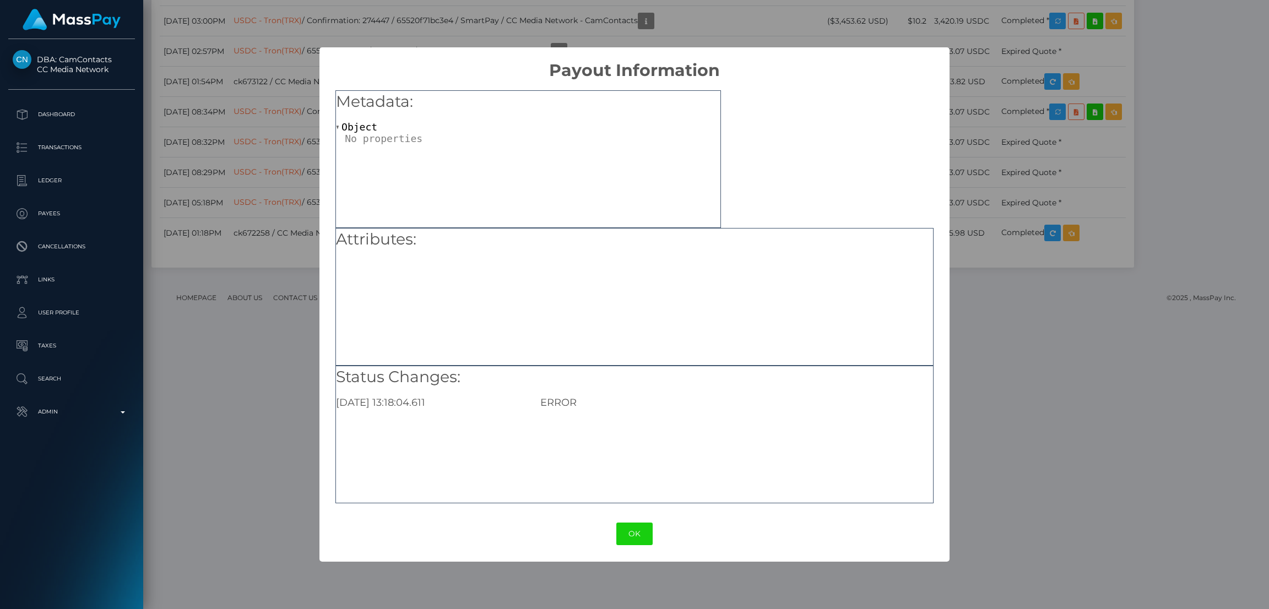
click at [730, 314] on div "Attributes:" at bounding box center [634, 297] width 598 height 138
click at [643, 530] on button "OK" at bounding box center [634, 534] width 36 height 23
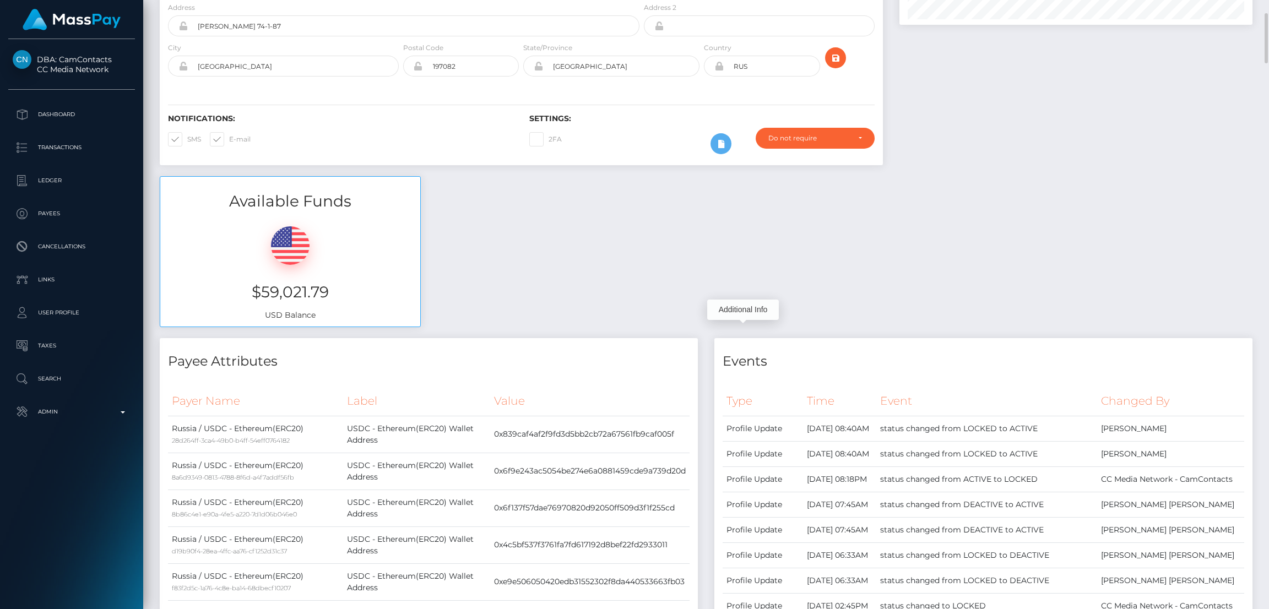
scroll to position [0, 0]
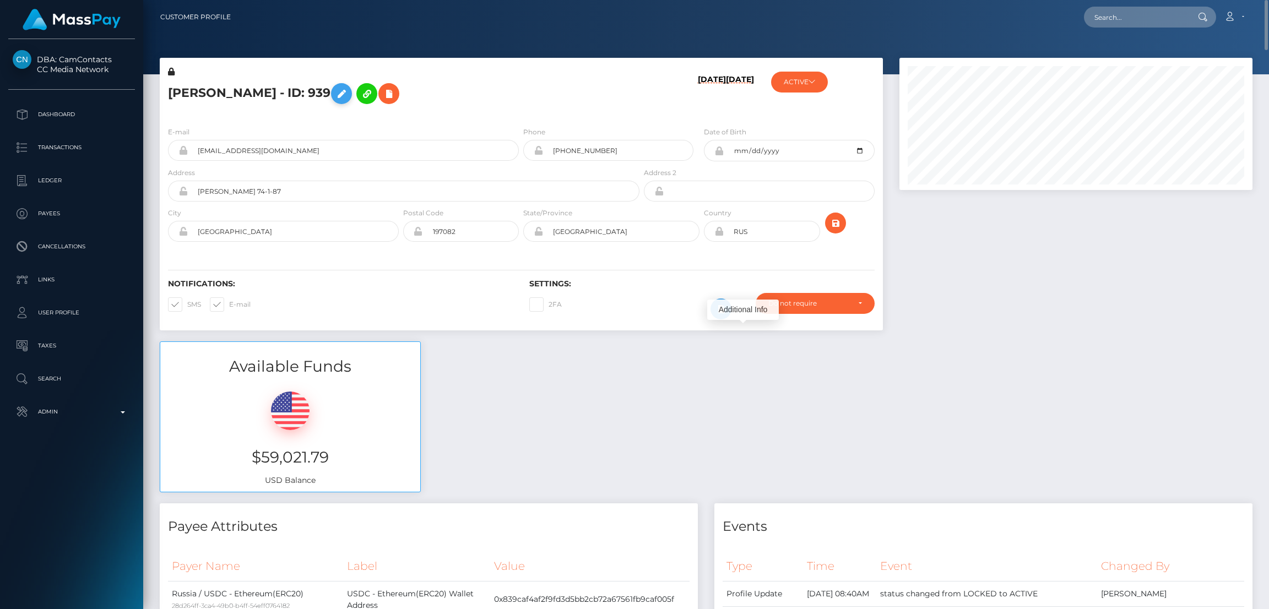
click at [348, 94] on icon at bounding box center [341, 94] width 13 height 14
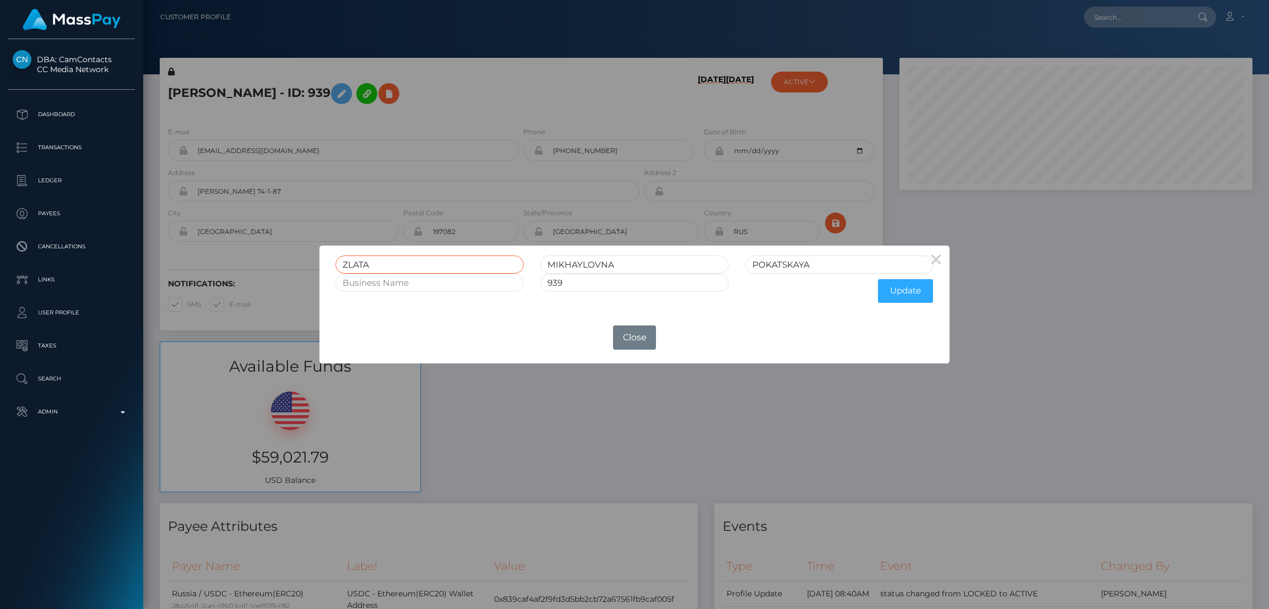
click at [358, 259] on input "ZLATA" at bounding box center [429, 265] width 188 height 18
click at [637, 340] on button "Close" at bounding box center [634, 337] width 43 height 24
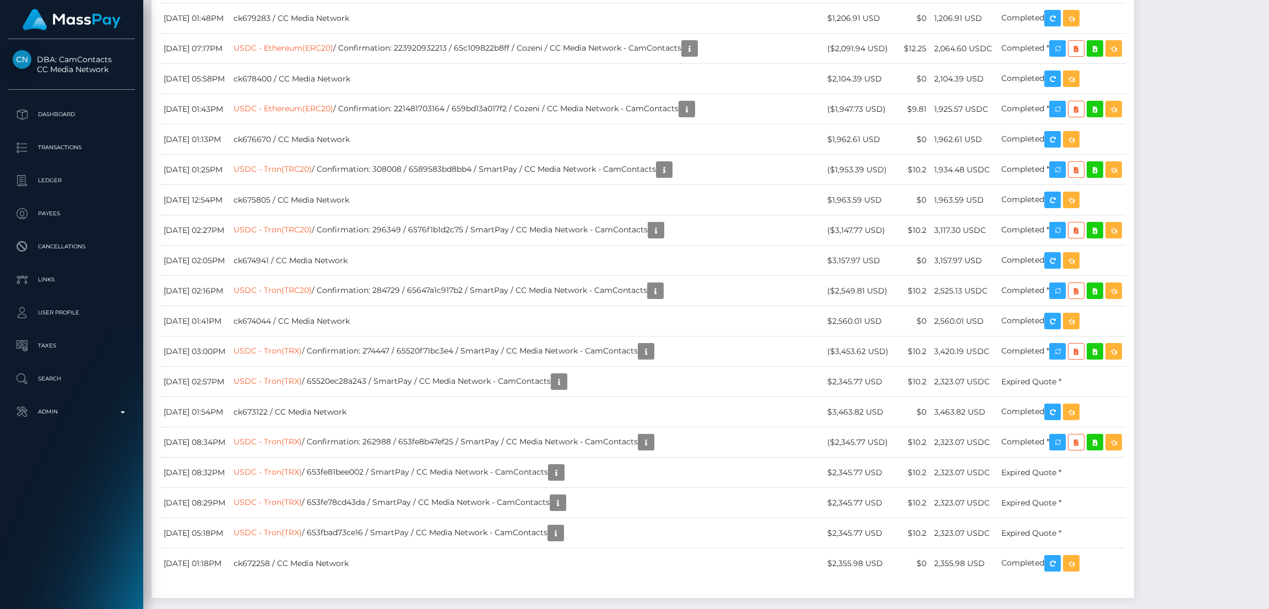
scroll to position [5452, 0]
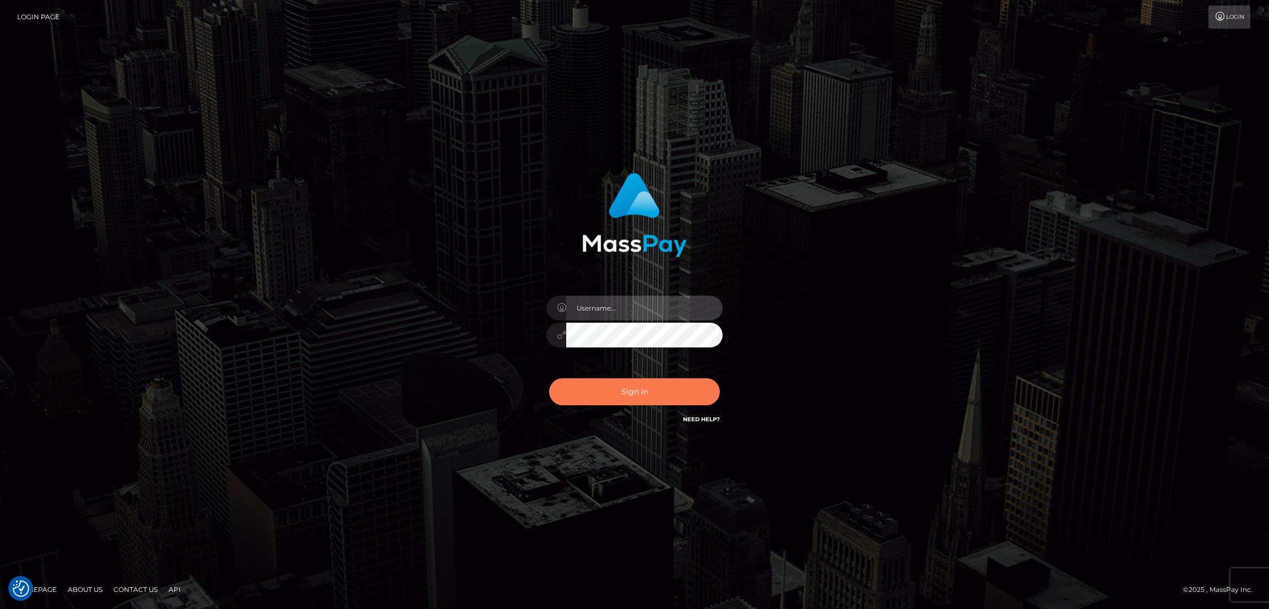
type input "[DOMAIN_NAME]"
click at [638, 394] on button "Sign in" at bounding box center [634, 391] width 171 height 27
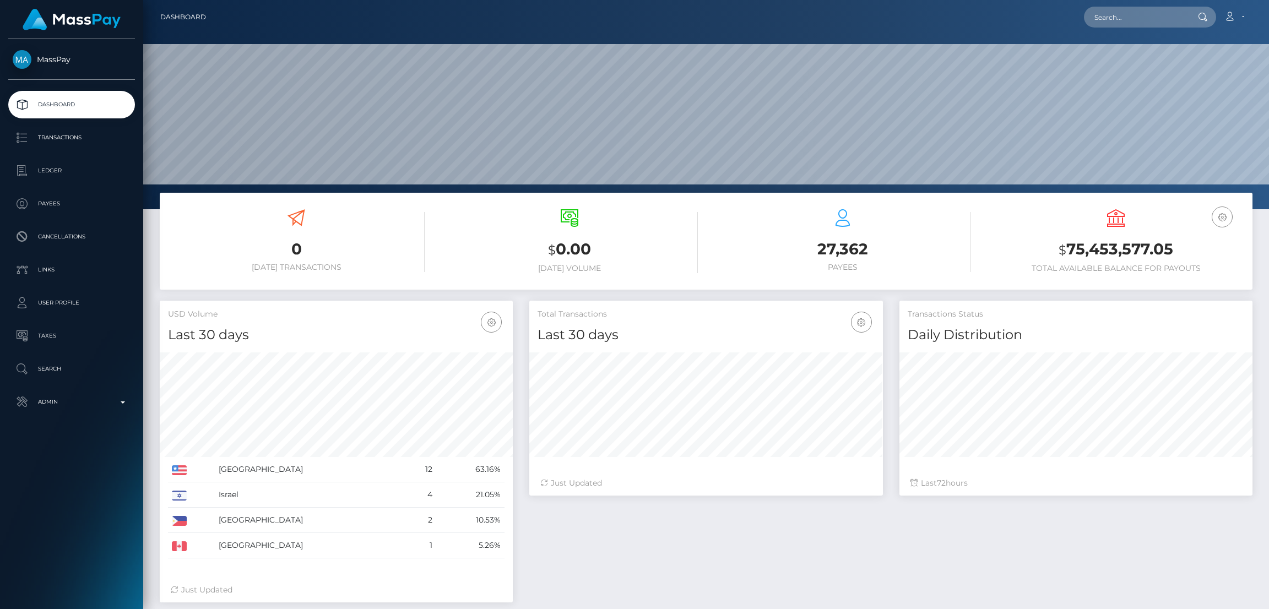
scroll to position [196, 353]
click at [1098, 13] on input "text" at bounding box center [1136, 17] width 104 height 21
paste input "[EMAIL_ADDRESS][DOMAIN_NAME]"
type input "[EMAIL_ADDRESS][DOMAIN_NAME]"
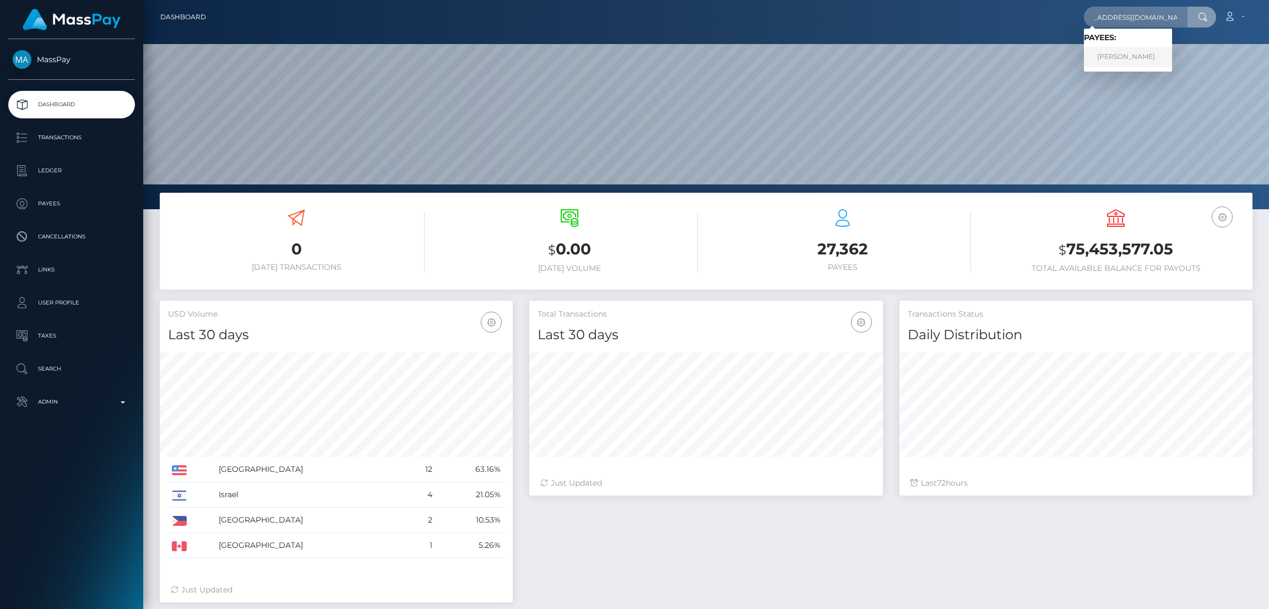
click at [1110, 55] on link "CHIELAME LOZANO BENTULAN" at bounding box center [1128, 57] width 88 height 20
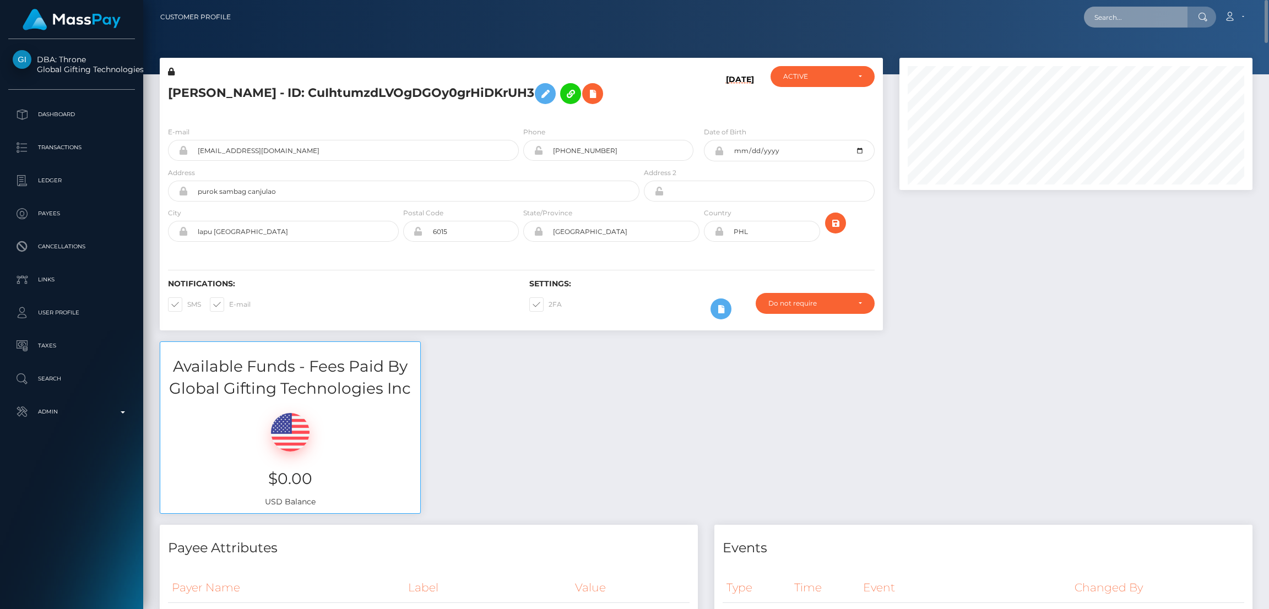
click at [1110, 14] on input "text" at bounding box center [1136, 17] width 104 height 21
paste input "Charljtx18@hotmail.com"
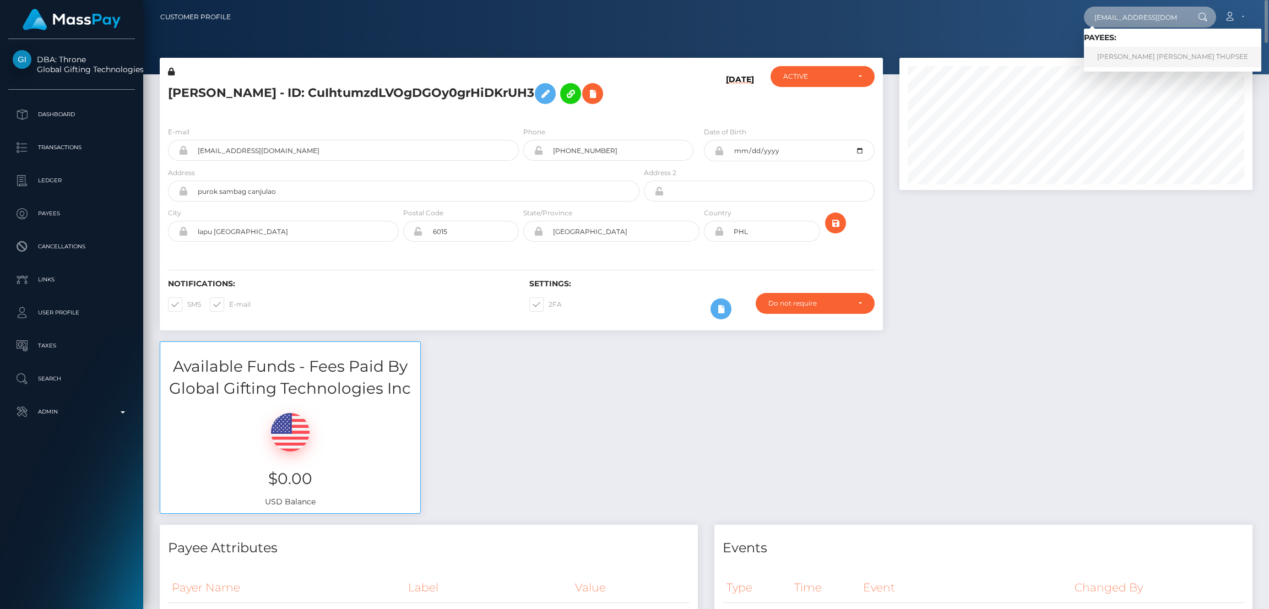
type input "Charljtx18@hotmail.com"
click at [1119, 56] on link "CHARLOTTE JOAN THUPSEE" at bounding box center [1172, 57] width 177 height 20
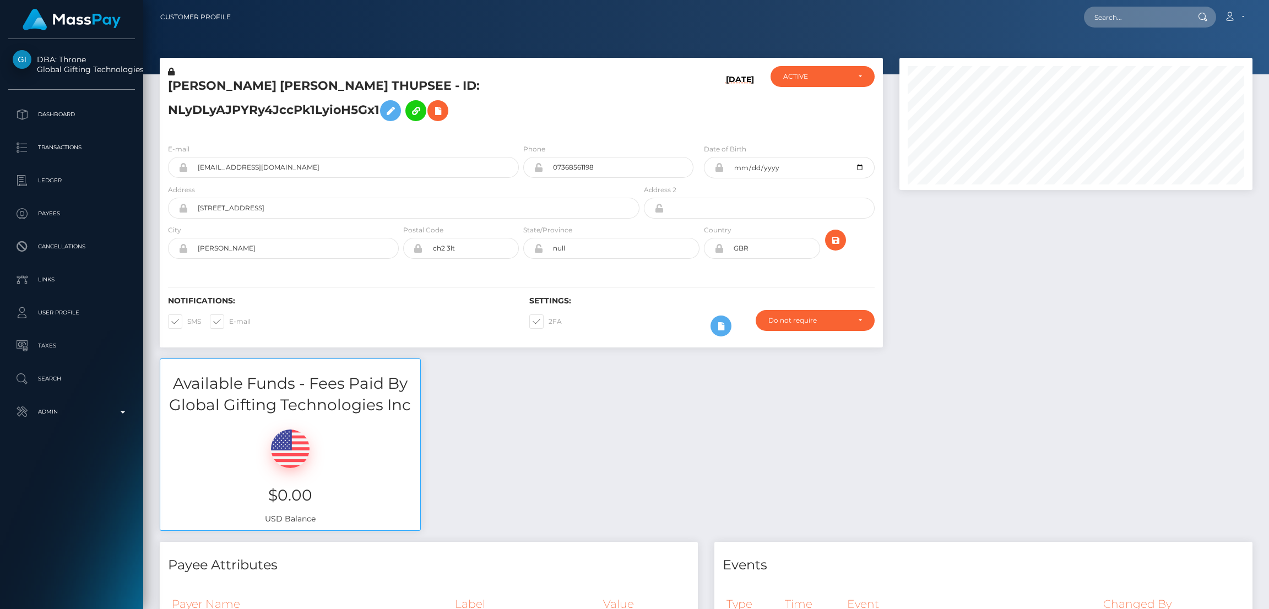
scroll to position [132, 353]
click at [1122, 14] on input "text" at bounding box center [1136, 17] width 104 height 21
paste input "[EMAIL_ADDRESS][DOMAIN_NAME]"
type input "[EMAIL_ADDRESS][DOMAIN_NAME]"
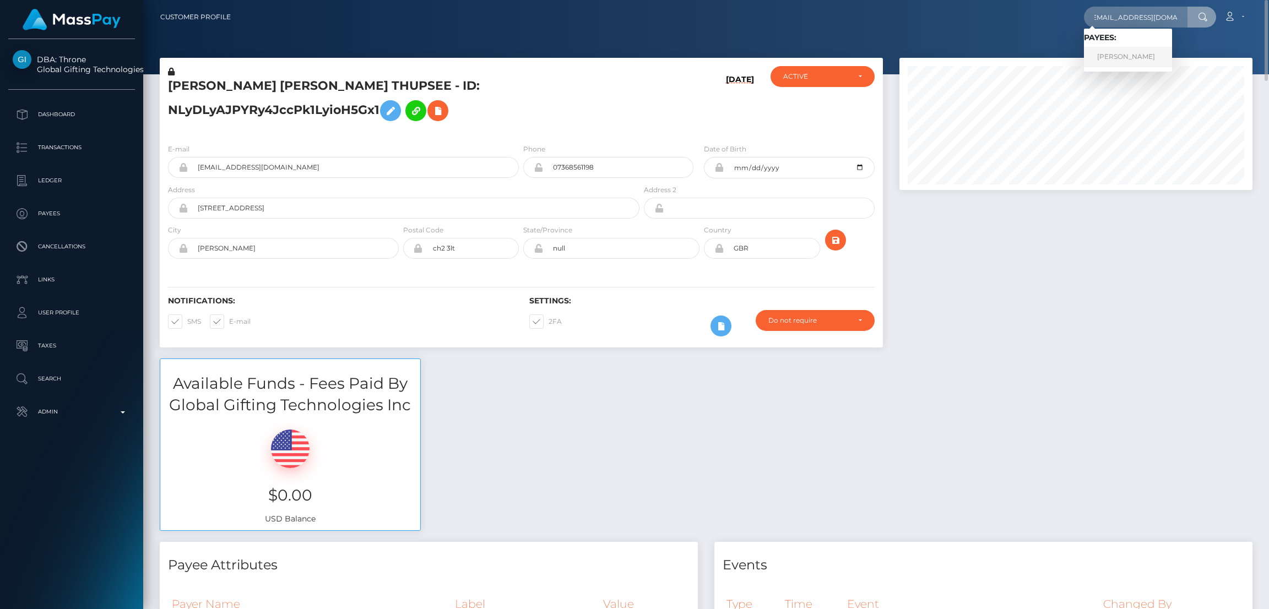
scroll to position [0, 0]
click at [1124, 50] on link "MARINA CONTRERAS DE MANTILLA" at bounding box center [1128, 57] width 88 height 20
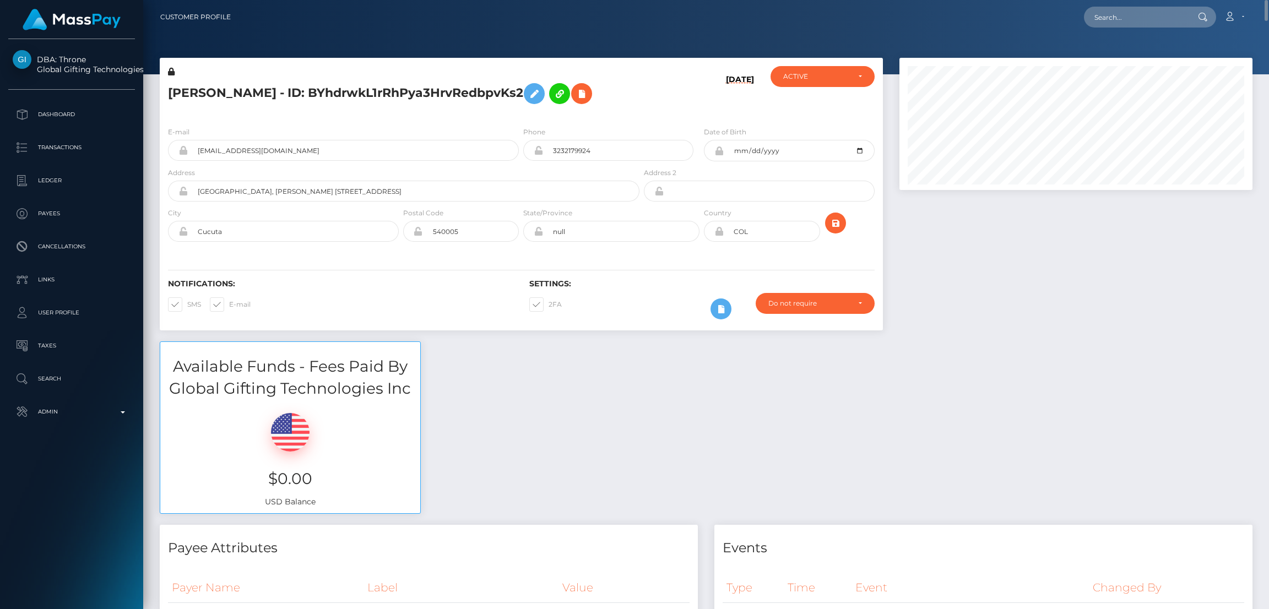
click at [1109, 29] on nav "Customer Profile Loading... Loading... Account" at bounding box center [706, 17] width 1126 height 34
click at [1111, 21] on input "text" at bounding box center [1136, 17] width 104 height 21
paste input "elenidemetr@outlook.com"
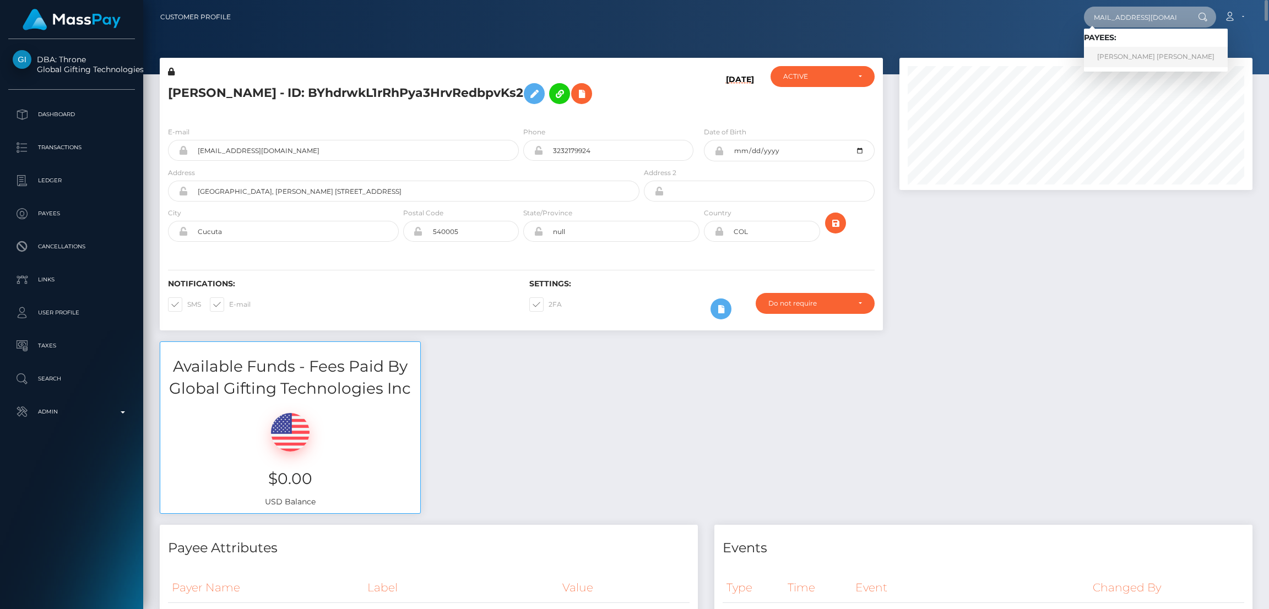
type input "elenidemetr@outlook.com"
click at [1115, 56] on link "ELLIE JANE L DEMETRIOU" at bounding box center [1156, 57] width 144 height 20
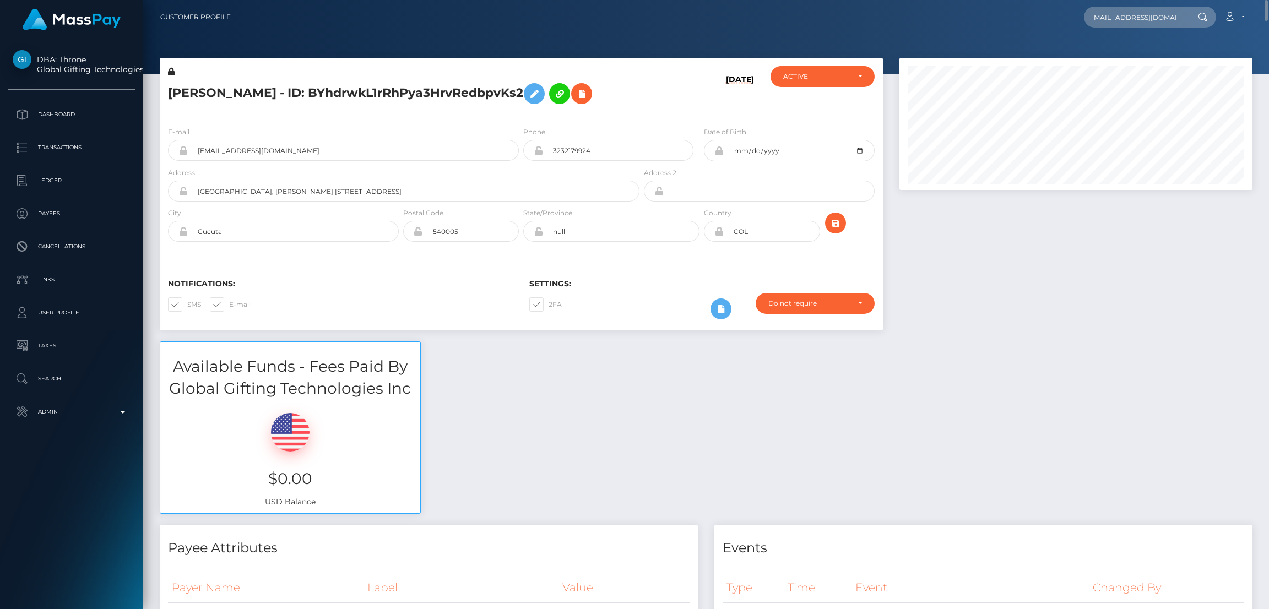
scroll to position [0, 0]
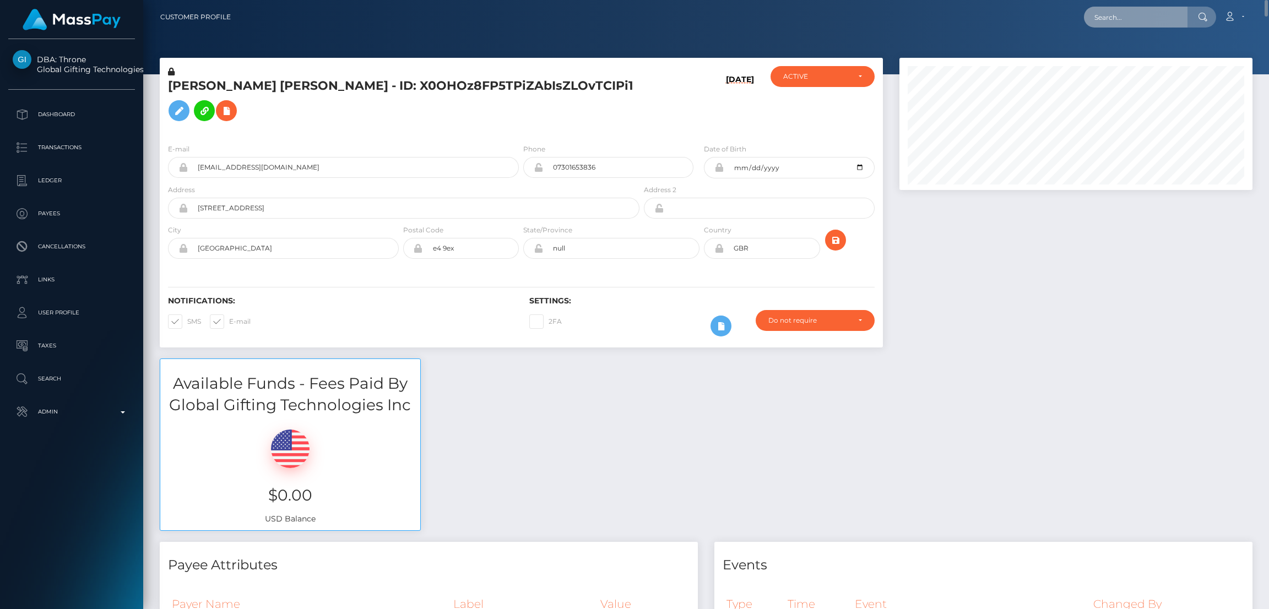
click at [1148, 23] on input "text" at bounding box center [1136, 17] width 104 height 21
paste input "waszczukhubert355@gmail.com"
type input "waszczukhubert355@gmail.com"
click at [1144, 55] on link "HUBERT WASZCZUK" at bounding box center [1128, 57] width 88 height 20
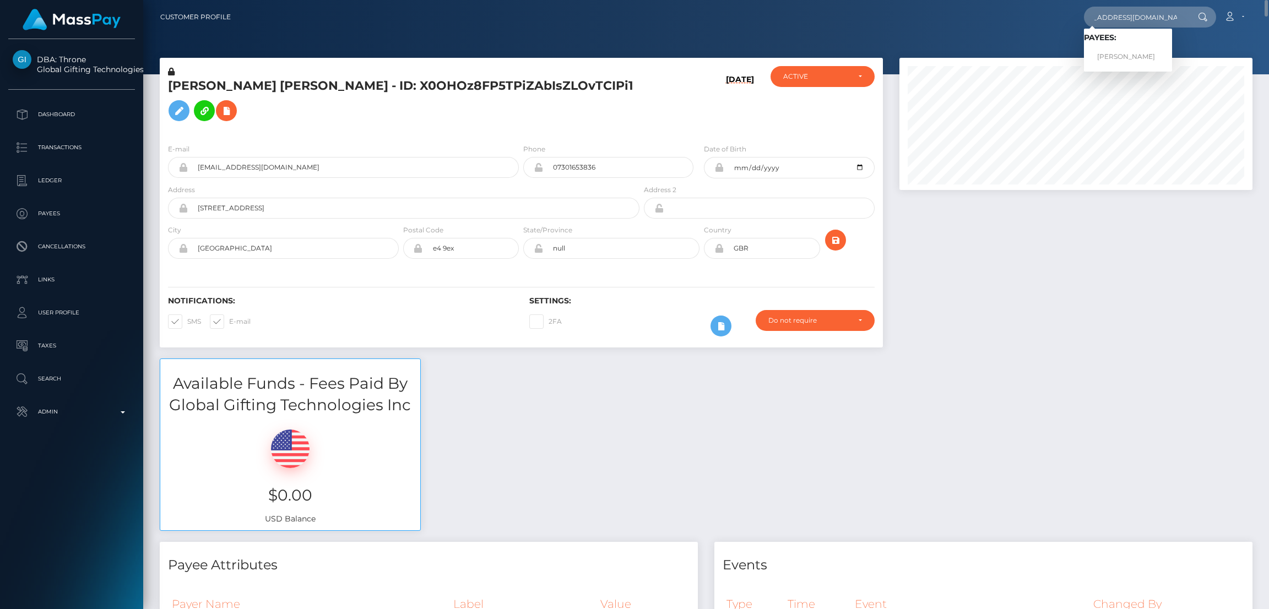
scroll to position [0, 0]
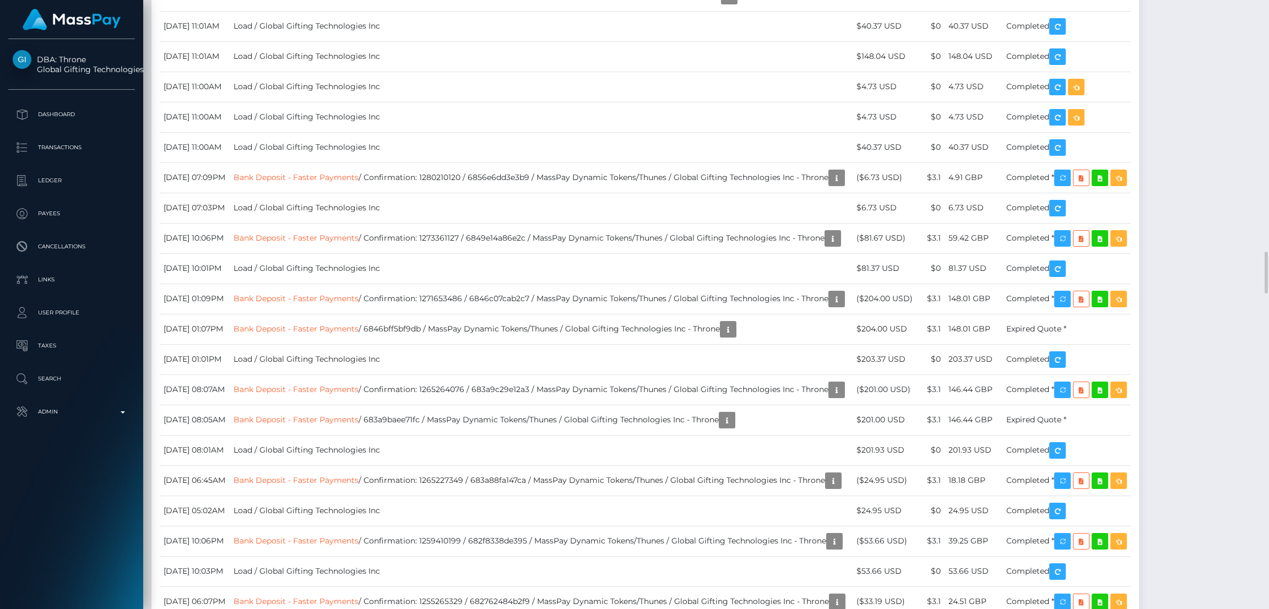
scroll to position [3221, 0]
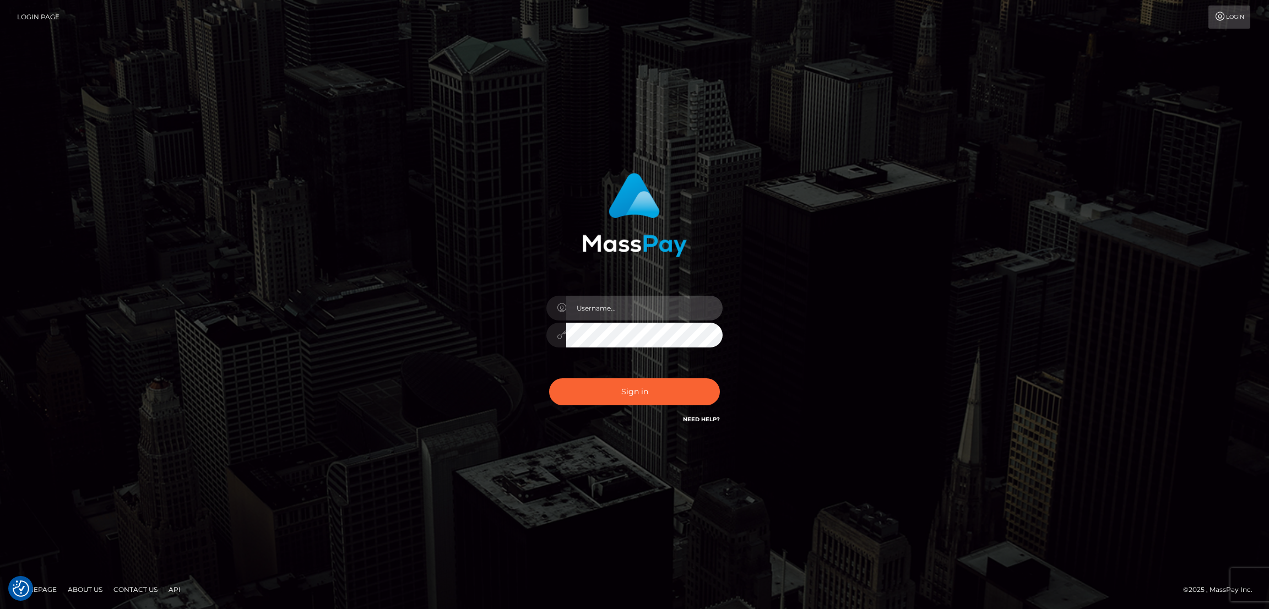
type input "df.es"
click at [645, 391] on button "Sign in" at bounding box center [634, 391] width 171 height 27
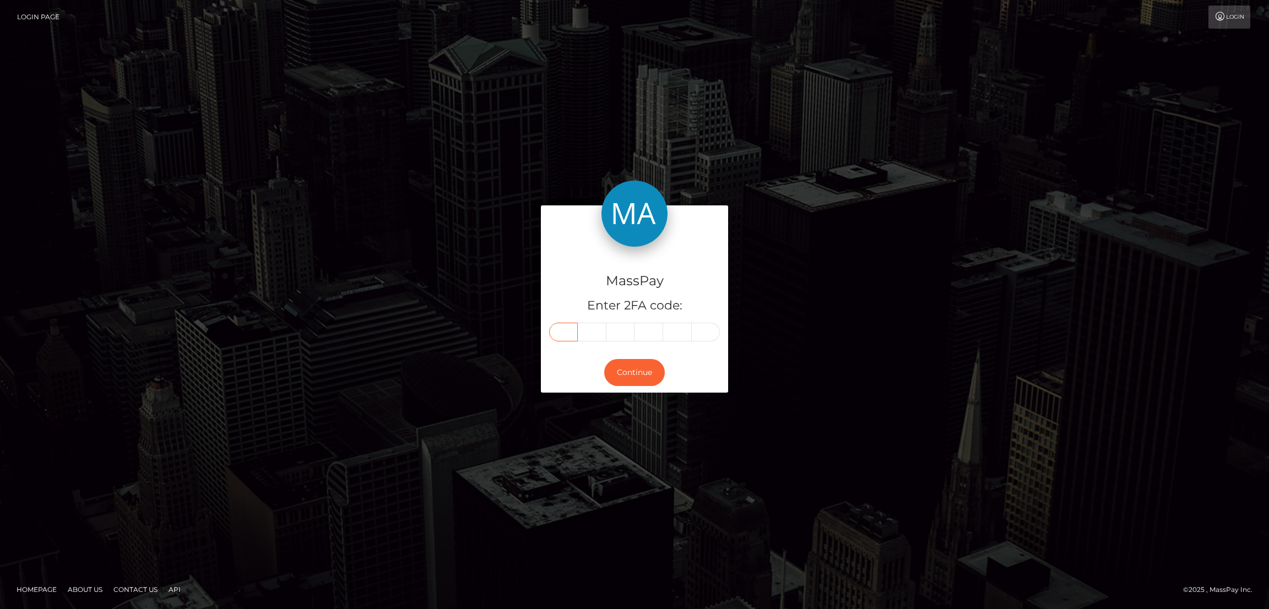
click at [566, 329] on input "text" at bounding box center [563, 332] width 29 height 19
paste input "9"
type input "9"
type input "4"
type input "8"
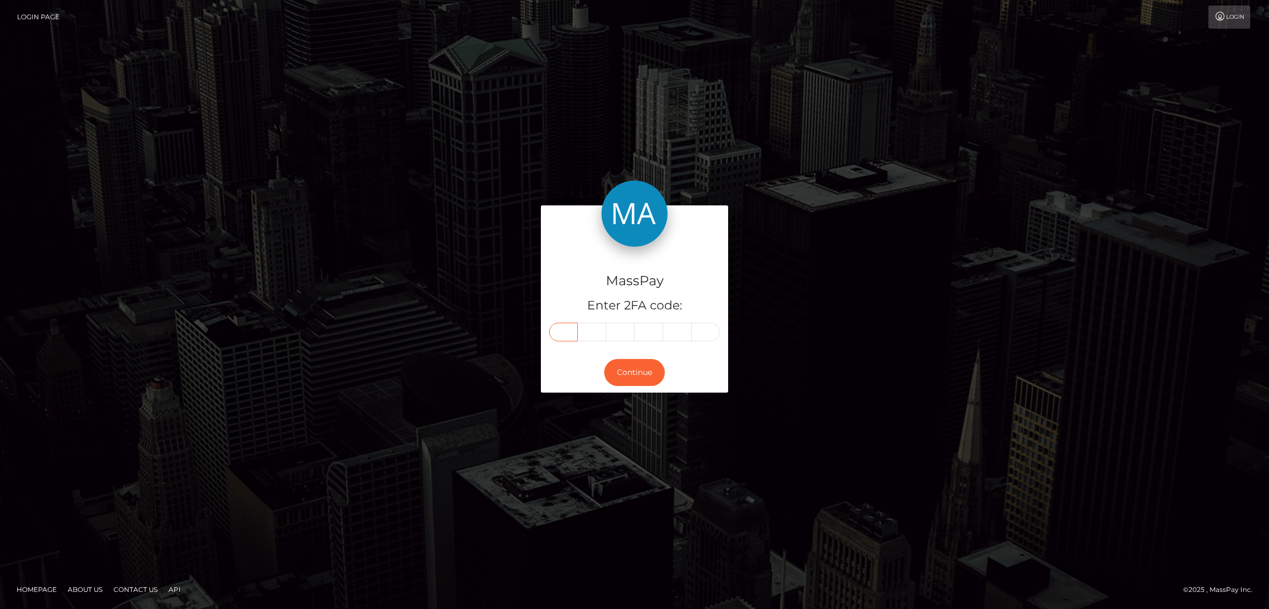
type input "4"
type input "9"
type input "8"
click at [632, 368] on button "Continue" at bounding box center [634, 372] width 61 height 27
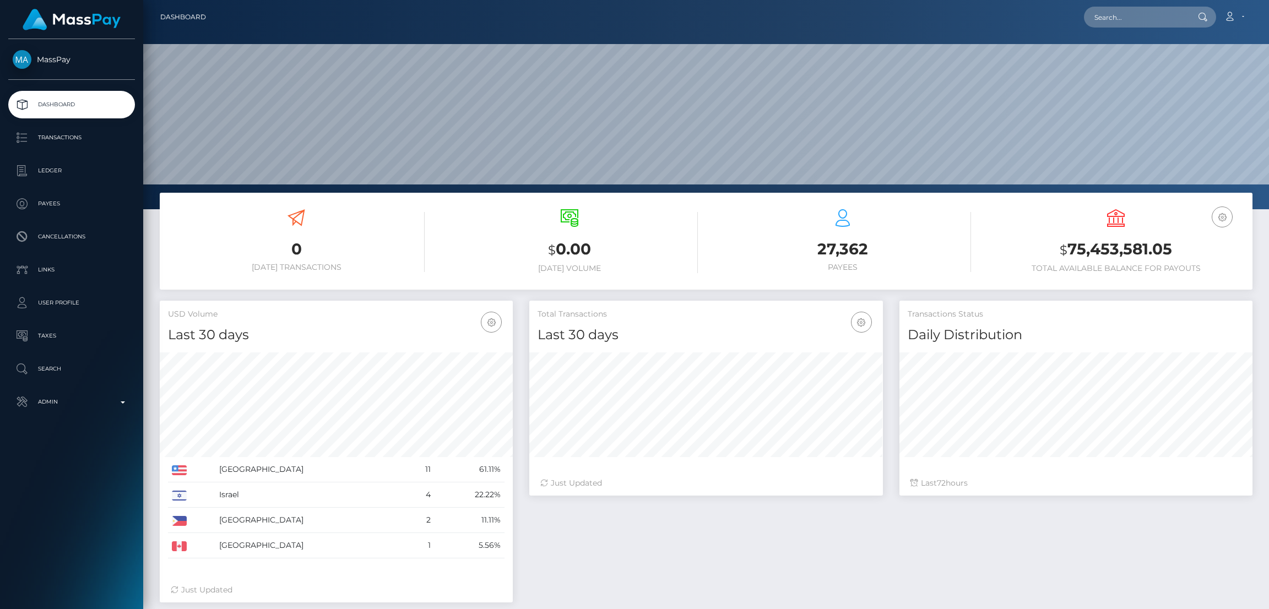
scroll to position [196, 353]
click at [1106, 20] on input "text" at bounding box center [1136, 17] width 104 height 21
paste input "[EMAIL_ADDRESS][DOMAIN_NAME]"
type input "[EMAIL_ADDRESS][DOMAIN_NAME]"
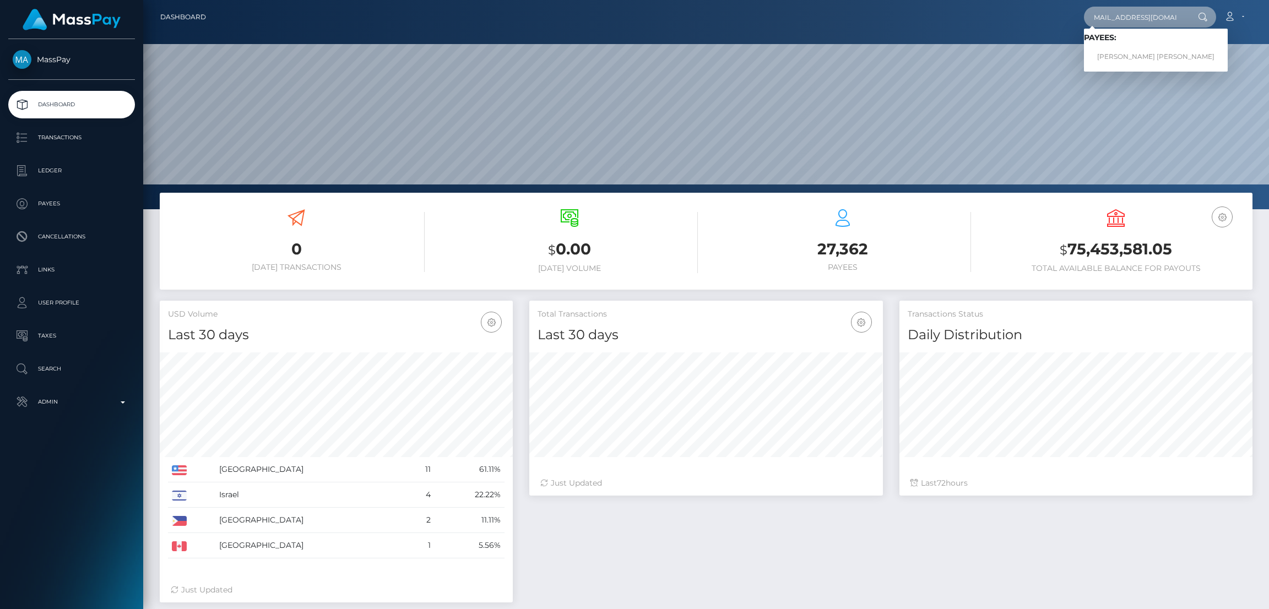
scroll to position [0, 0]
click at [1106, 59] on link "[PERSON_NAME] [PERSON_NAME]" at bounding box center [1156, 57] width 144 height 20
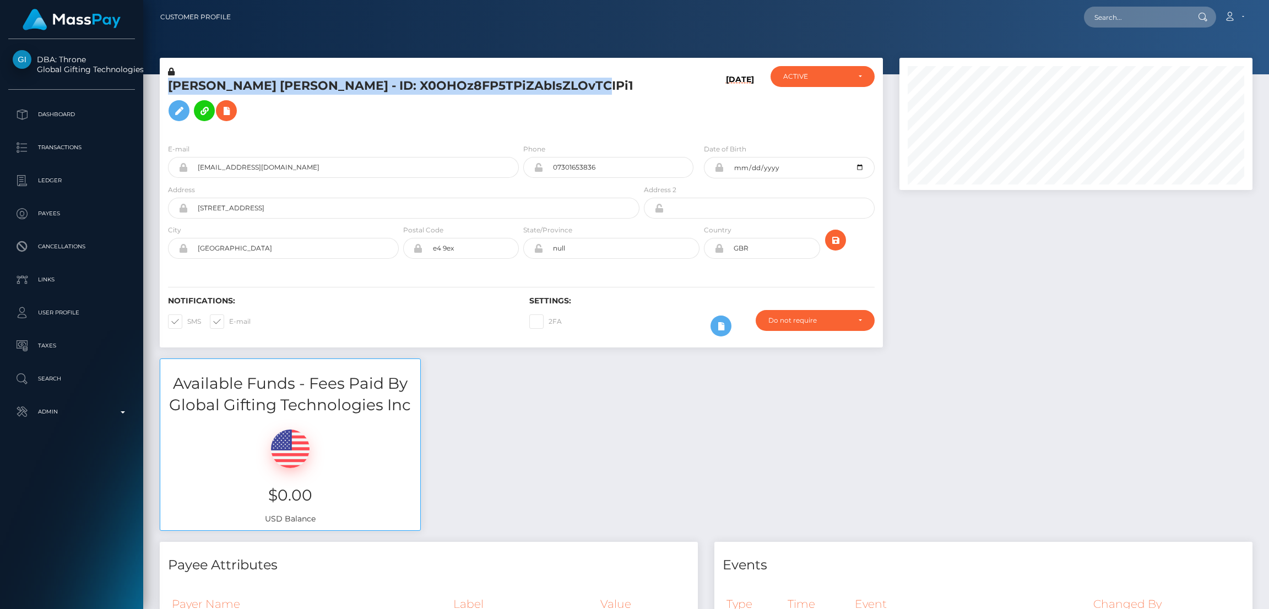
scroll to position [132, 353]
click at [1128, 20] on input "text" at bounding box center [1136, 17] width 104 height 21
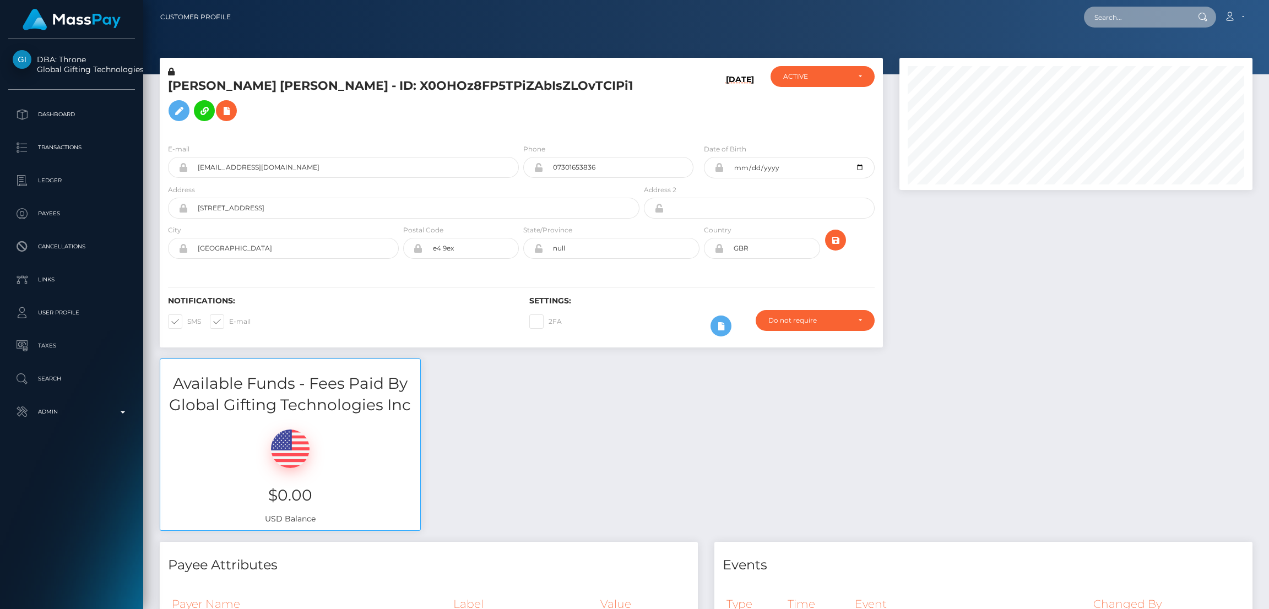
paste input "chielamebentulan4@gmail.com"
type input "chielamebentulan4@gmail.com"
click at [1123, 52] on link "CHIELAME LOZANO BENTULAN" at bounding box center [1128, 57] width 88 height 20
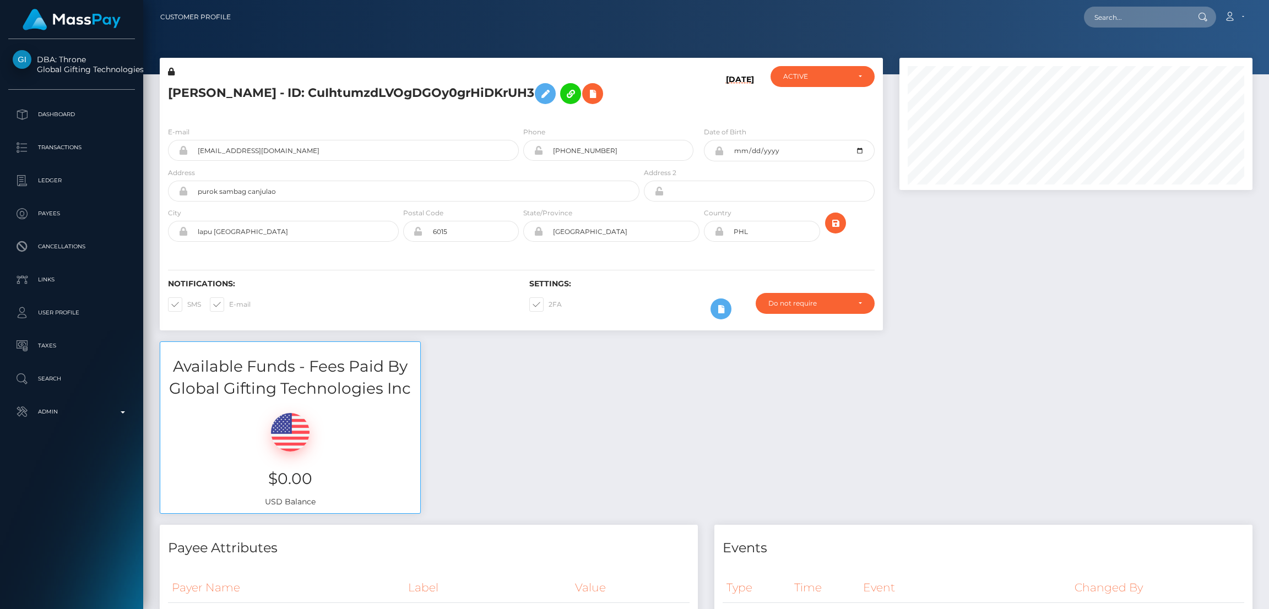
scroll to position [132, 353]
click at [1125, 18] on input "text" at bounding box center [1136, 17] width 104 height 21
paste input "youdawg@hotmail.com"
type input "youdawg@hotmail.com"
click at [1132, 59] on link "Brenda Lockhart" at bounding box center [1128, 57] width 88 height 20
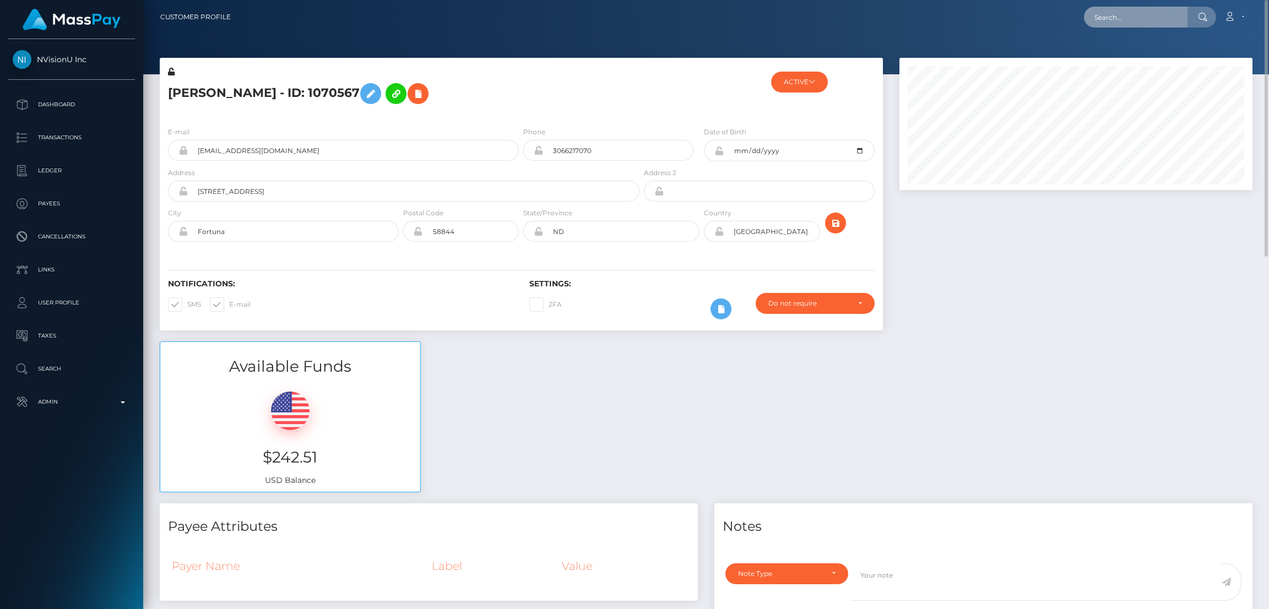
click at [1105, 10] on input "text" at bounding box center [1136, 17] width 104 height 21
paste input "[EMAIL_ADDRESS][DOMAIN_NAME]"
type input "[EMAIL_ADDRESS][DOMAIN_NAME]"
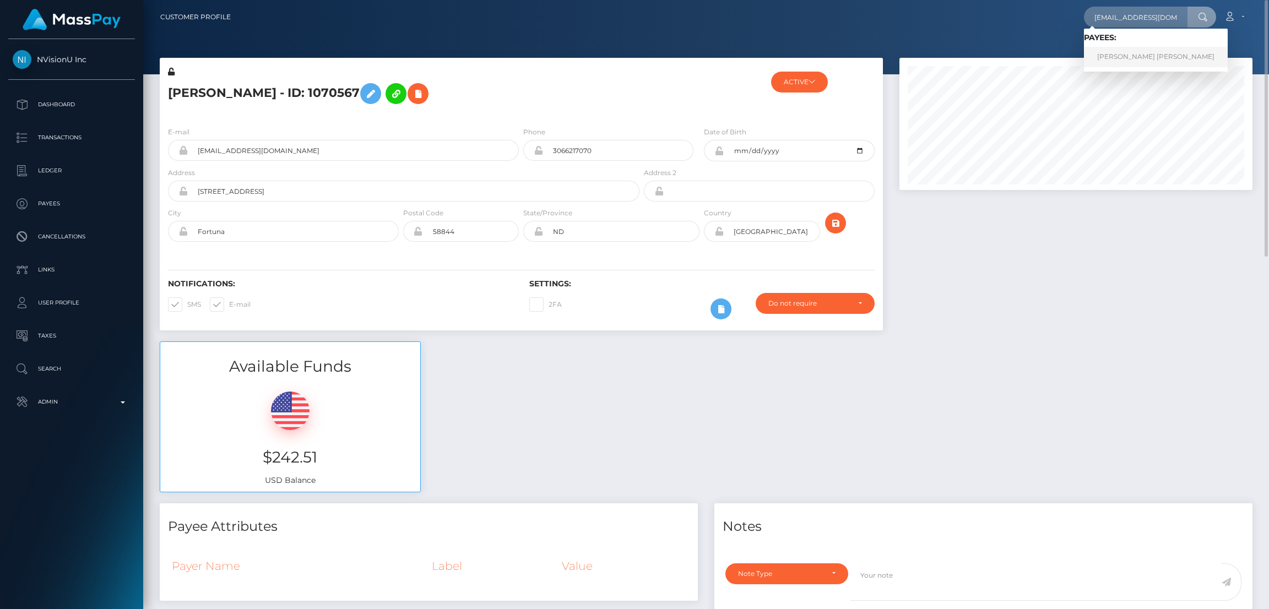
click at [1122, 59] on link "RENN CHELSEA BARTON-SAUNDERS" at bounding box center [1156, 57] width 144 height 20
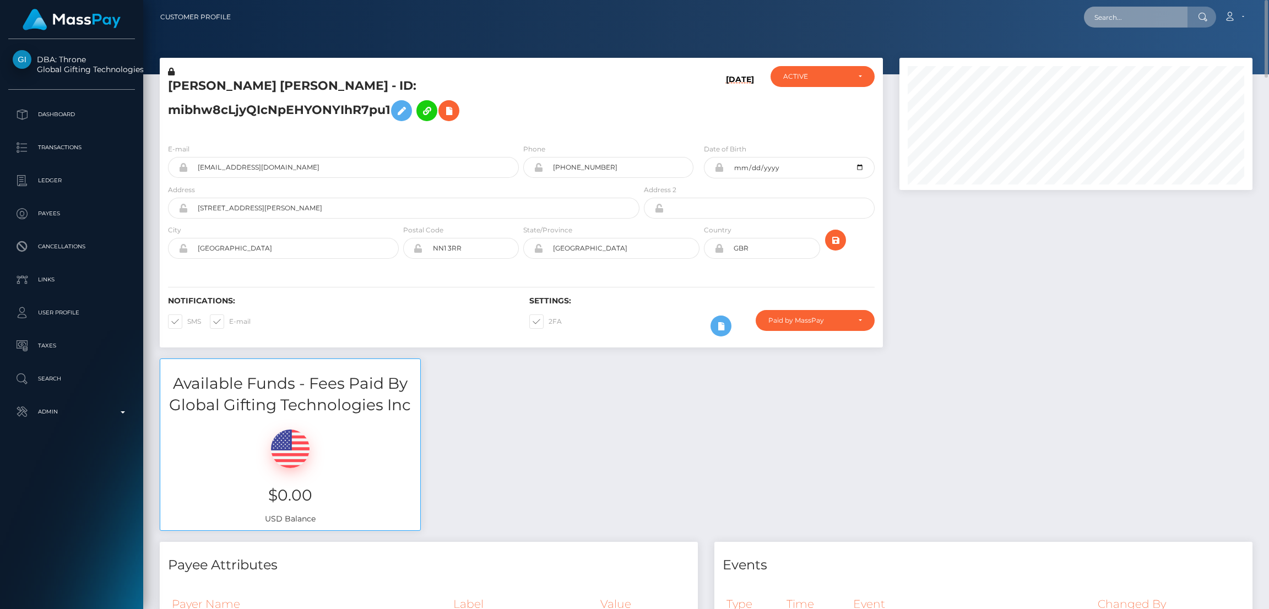
click at [1111, 19] on input "text" at bounding box center [1136, 17] width 104 height 21
paste input "[EMAIL_ADDRESS][DOMAIN_NAME]"
type input "[EMAIL_ADDRESS][DOMAIN_NAME]"
click at [1112, 57] on link "[PERSON_NAME]" at bounding box center [1128, 57] width 88 height 20
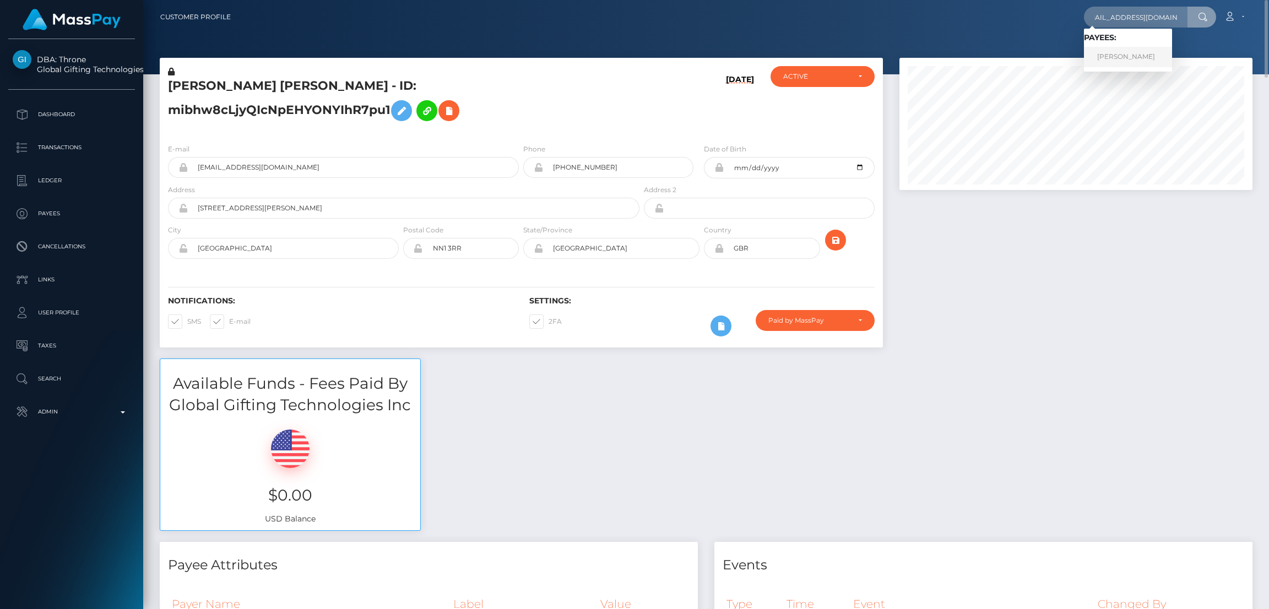
scroll to position [0, 0]
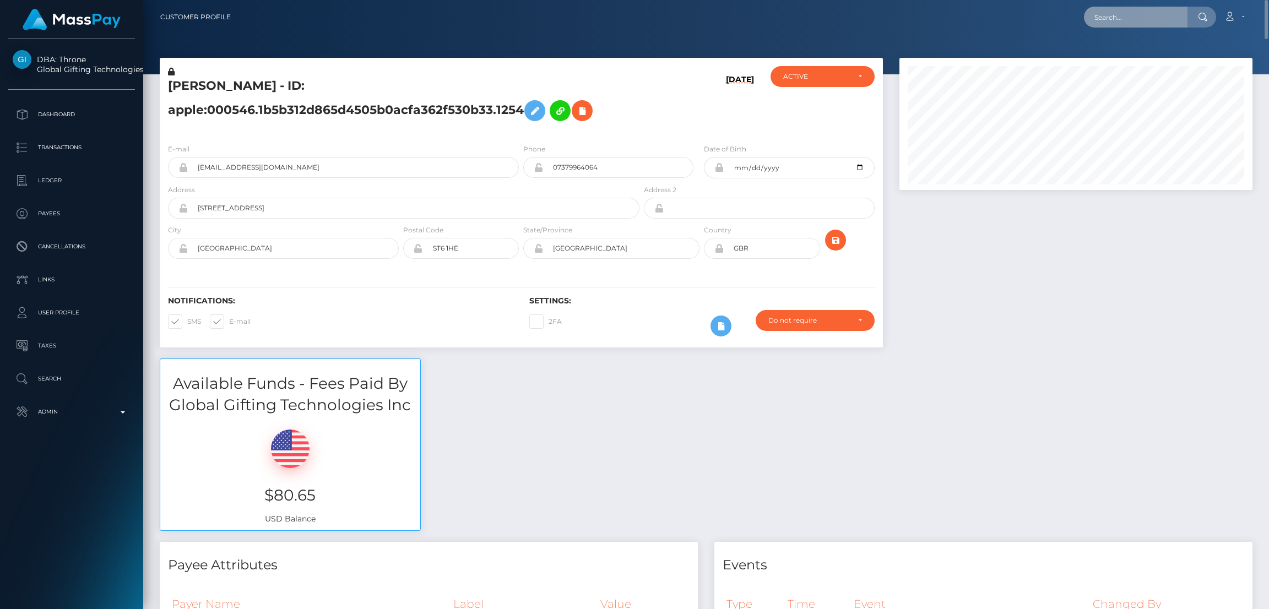
click at [1113, 21] on input "text" at bounding box center [1136, 17] width 104 height 21
paste input "[EMAIL_ADDRESS][DOMAIN_NAME]"
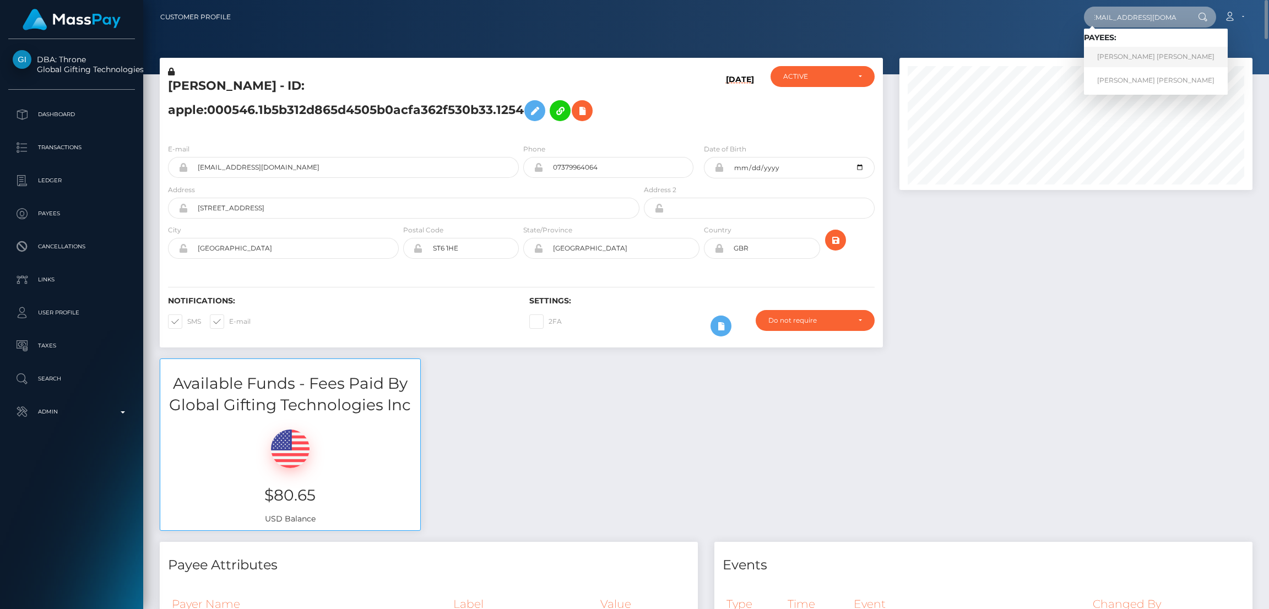
type input "amkostenkoo@gmail.com"
click at [1146, 62] on link "AMBER LYNN KOSTENKO" at bounding box center [1156, 57] width 144 height 20
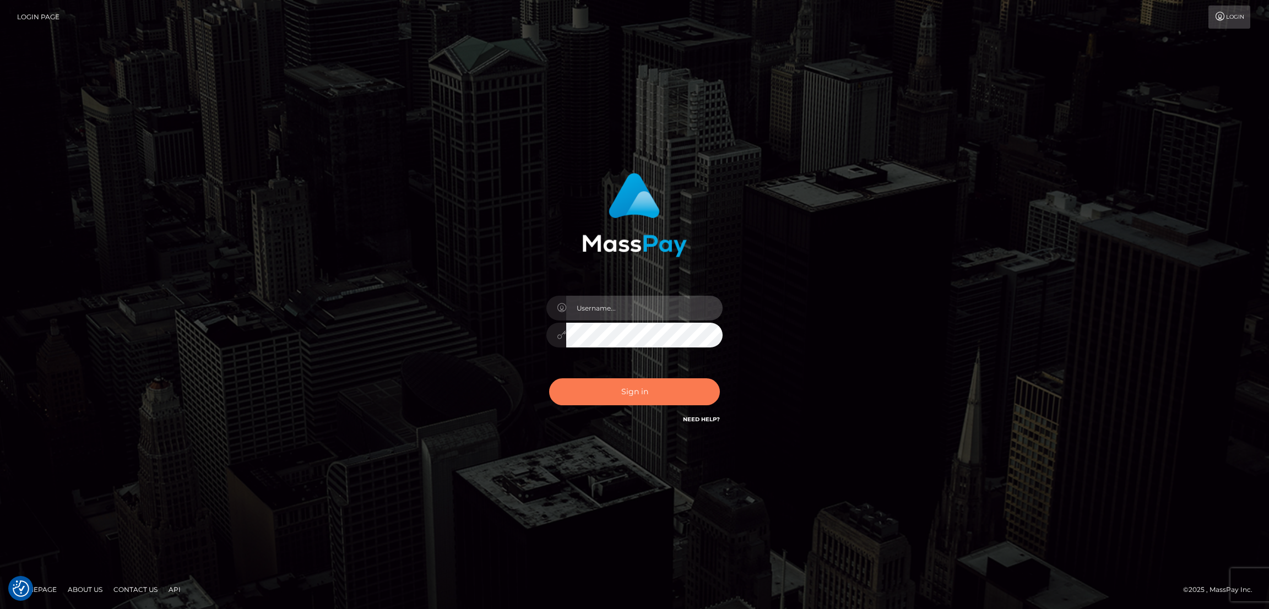
type input "df.es"
click at [642, 393] on button "Sign in" at bounding box center [634, 391] width 171 height 27
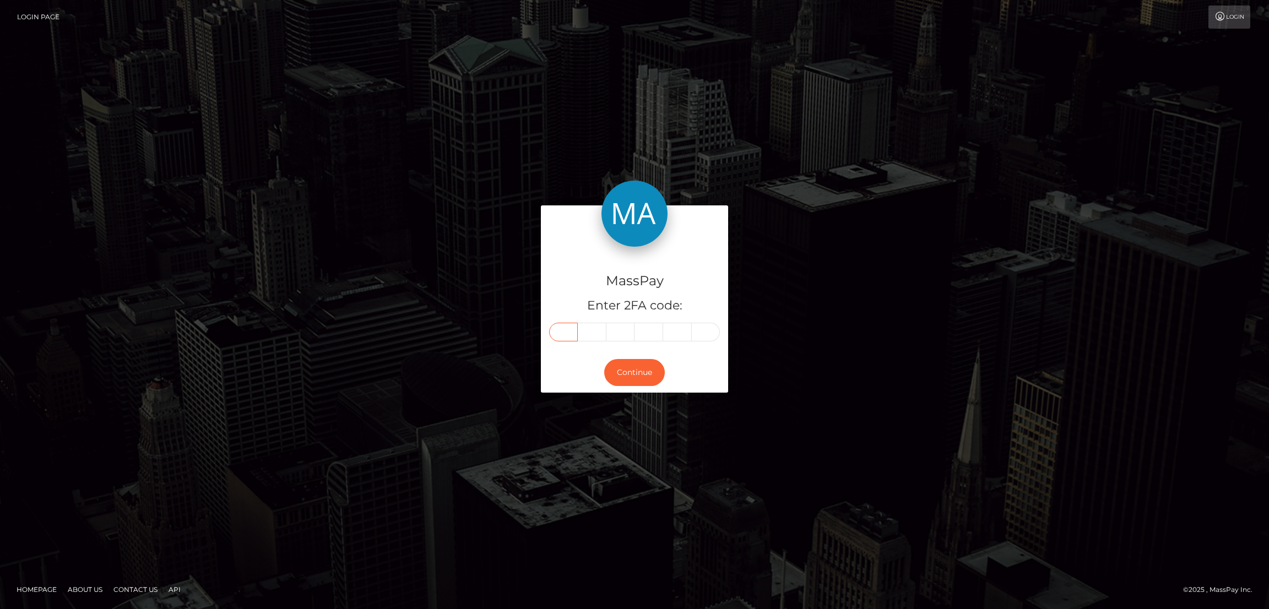
click at [561, 334] on input "text" at bounding box center [563, 332] width 29 height 19
paste input "9"
type input "9"
type input "1"
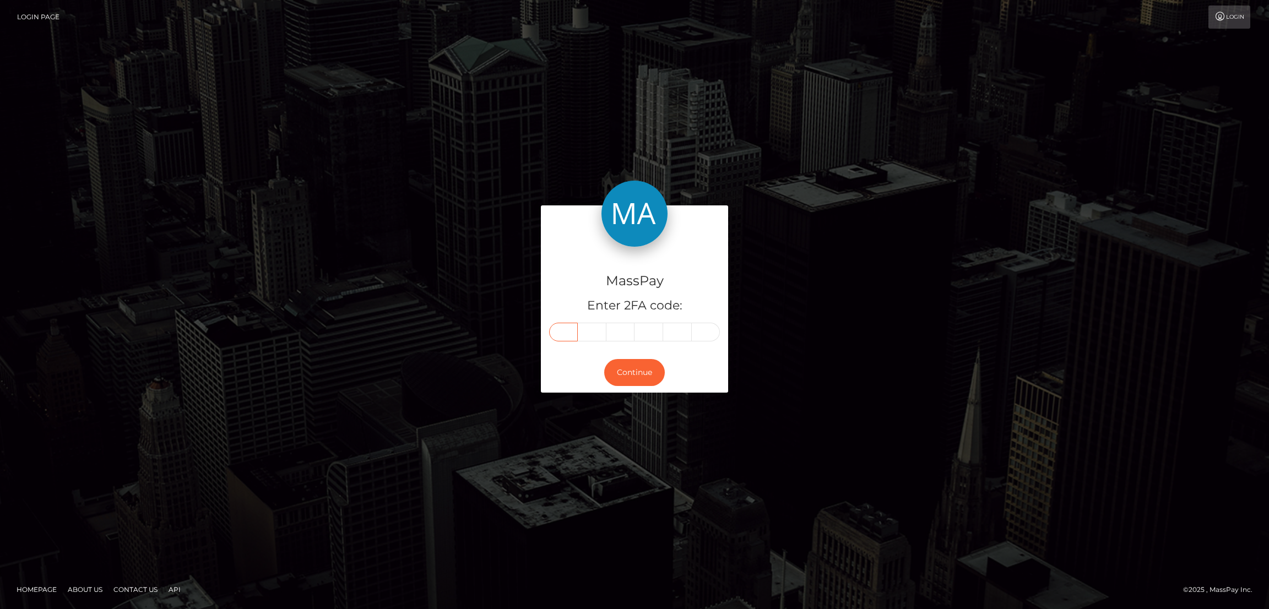
type input "3"
type input "4"
type input "9"
click at [643, 370] on button "Continue" at bounding box center [634, 372] width 61 height 27
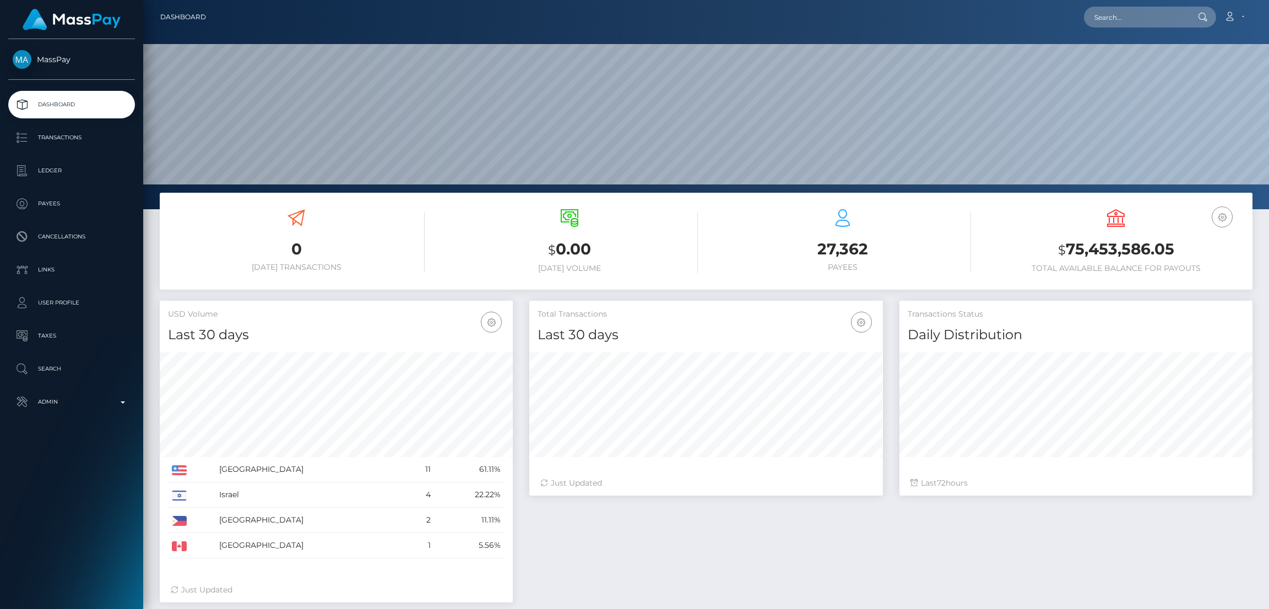
scroll to position [196, 353]
click at [1105, 17] on input "text" at bounding box center [1136, 17] width 104 height 21
paste input "[EMAIL_ADDRESS][DOMAIN_NAME]"
type input "jennanewberry86@yahoo.com"
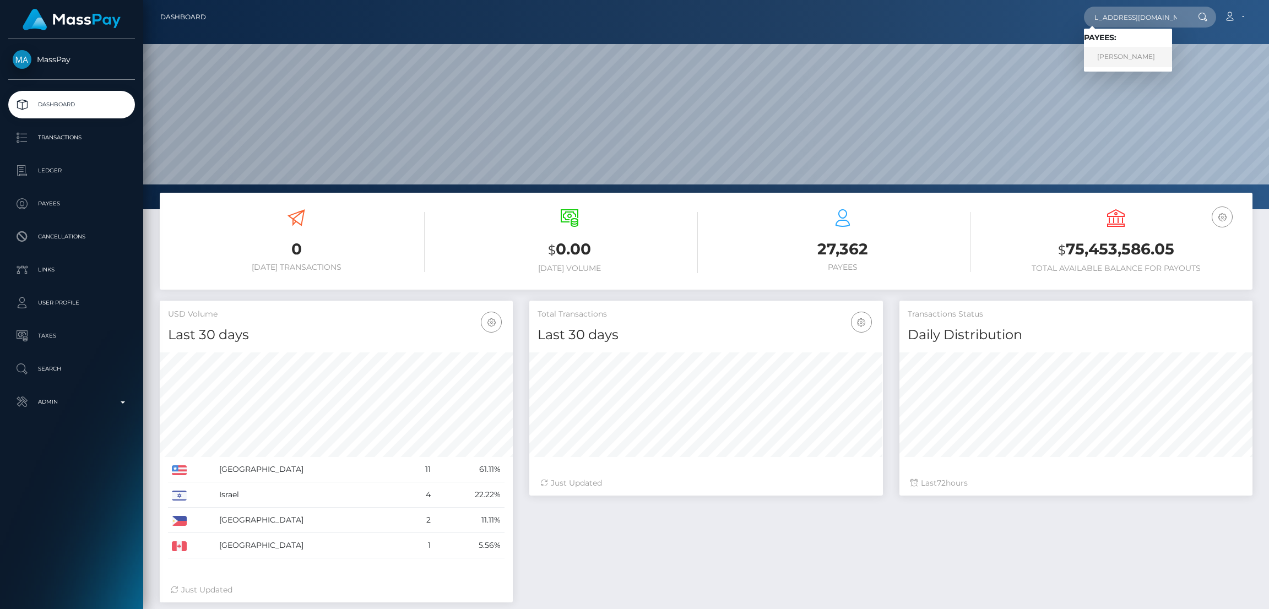
click at [1119, 54] on link "JENNA M NEWBERRY" at bounding box center [1128, 57] width 88 height 20
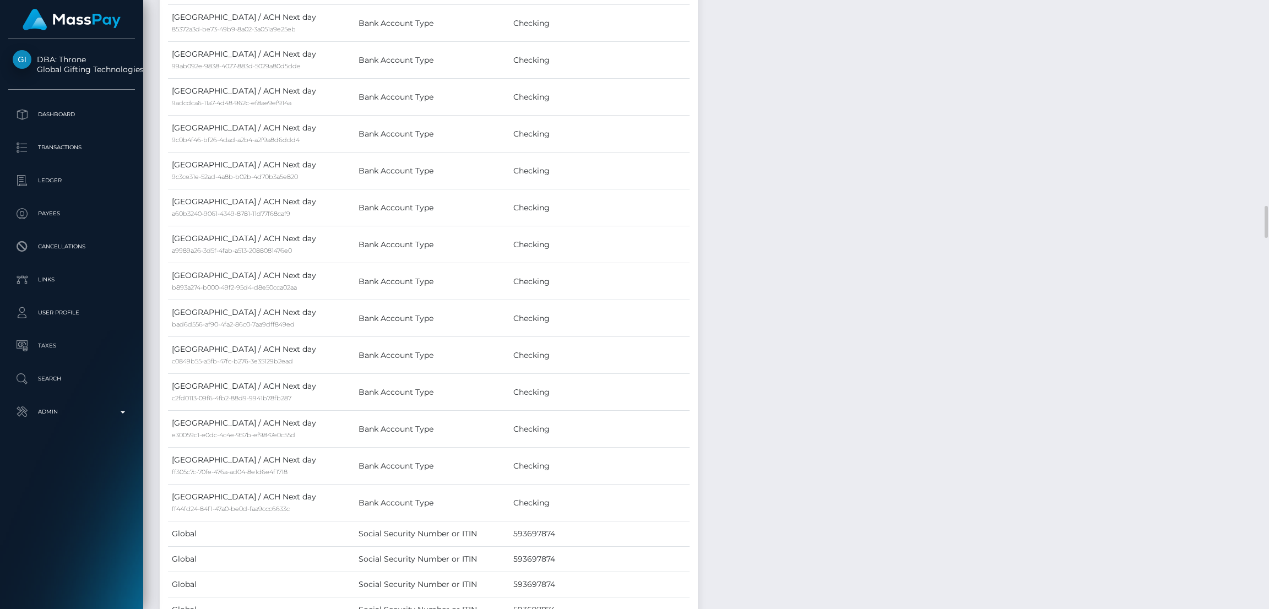
scroll to position [3386, 0]
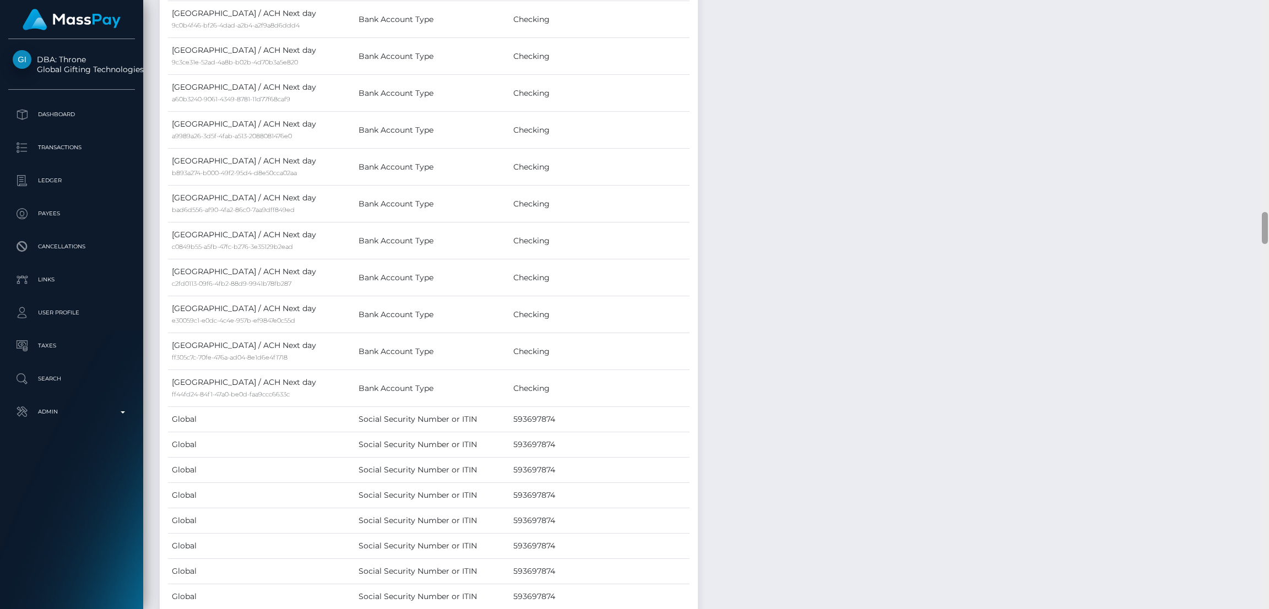
drag, startPoint x: 1268, startPoint y: 190, endPoint x: 1266, endPoint y: 76, distance: 114.0
click at [1268, 72] on div at bounding box center [1265, 305] width 8 height 610
click at [1265, 89] on div at bounding box center [1265, 305] width 8 height 610
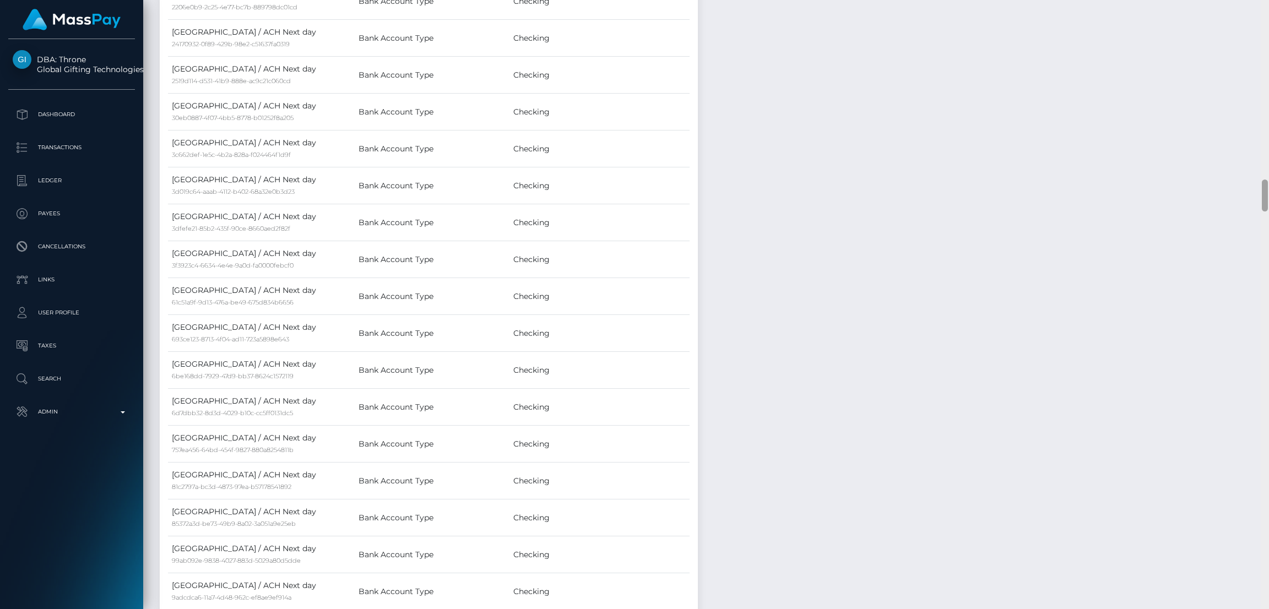
click at [1265, 86] on div at bounding box center [1265, 305] width 8 height 610
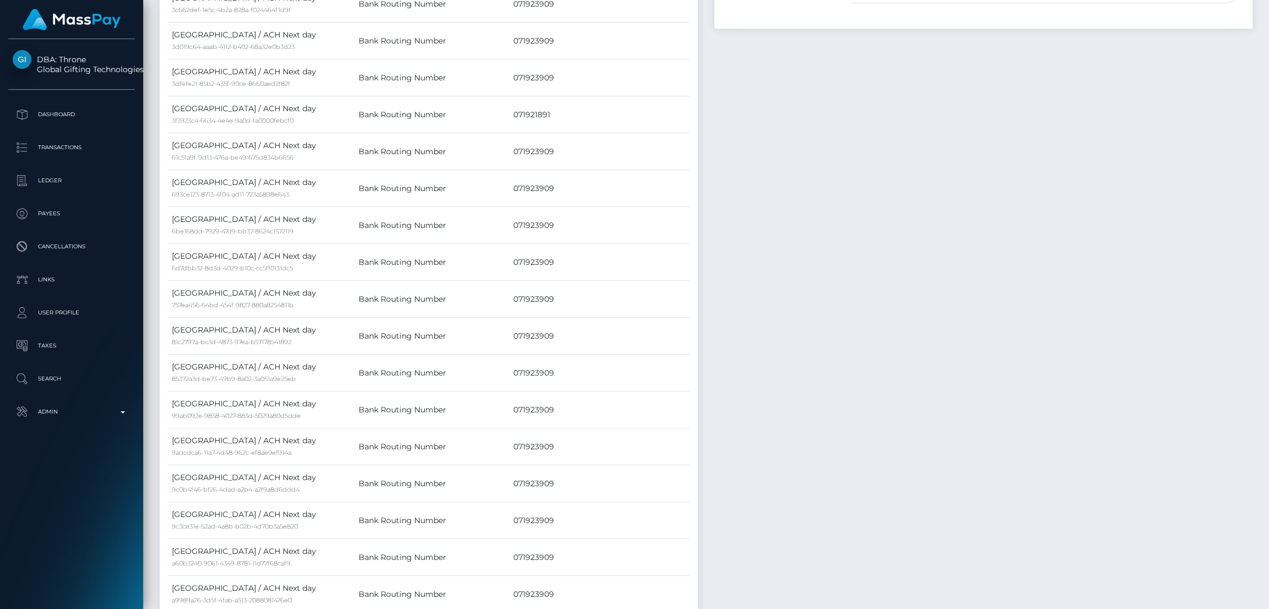
drag, startPoint x: 1265, startPoint y: 81, endPoint x: 1266, endPoint y: 74, distance: 6.7
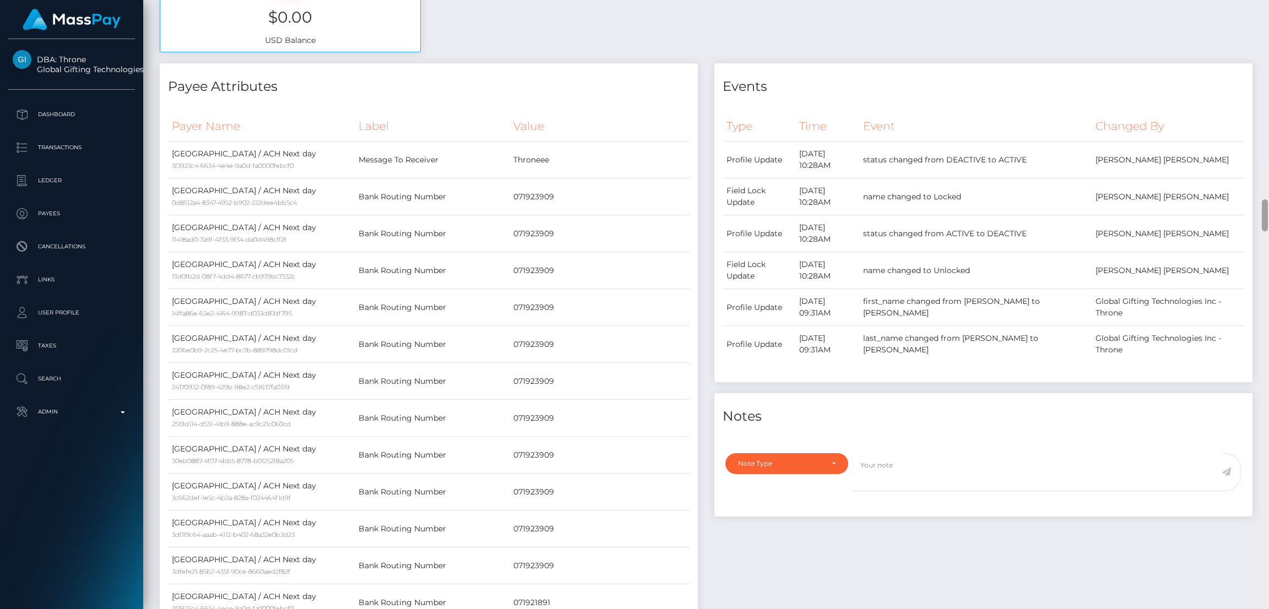
scroll to position [67, 0]
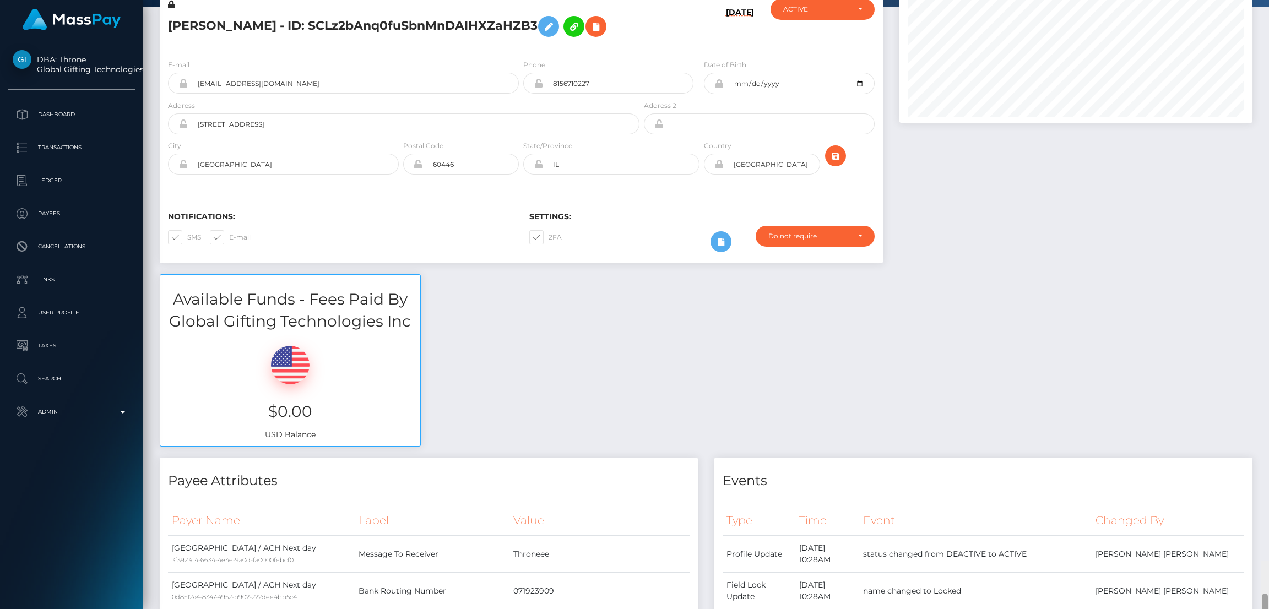
drag, startPoint x: 1266, startPoint y: 74, endPoint x: 1267, endPoint y: 18, distance: 55.6
click at [1267, 20] on div "Customer Profile Loading... Loading..." at bounding box center [706, 304] width 1126 height 609
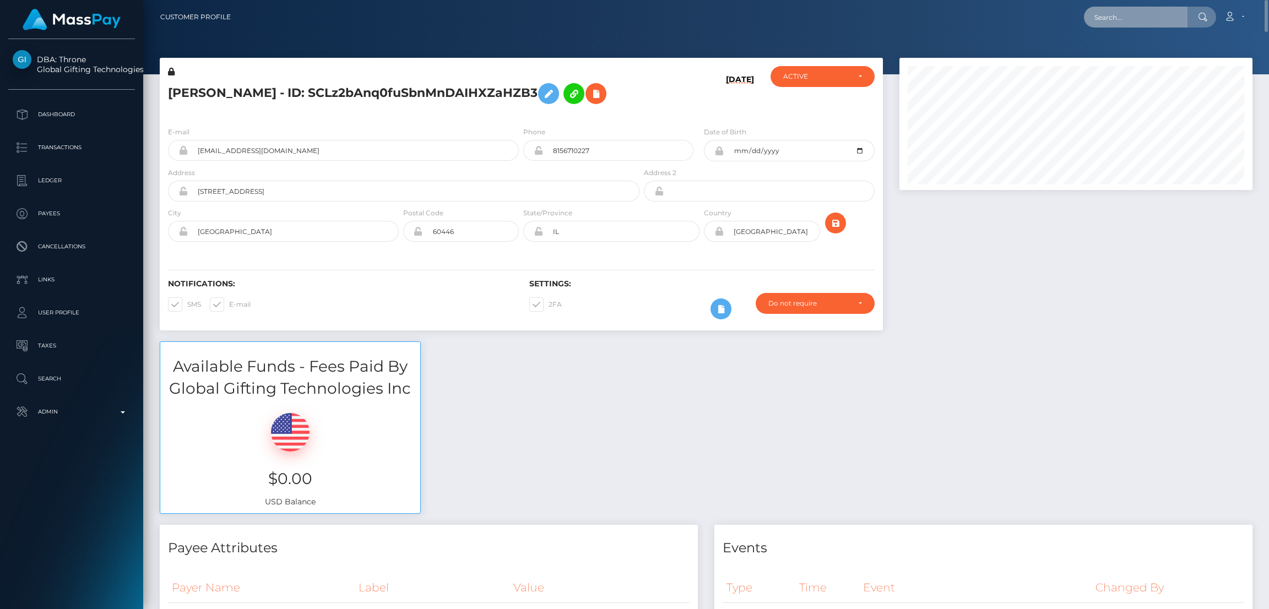
click at [1117, 13] on input "text" at bounding box center [1136, 17] width 104 height 21
paste input "inkedempressx@icloud.com"
type input "inkedempressx@icloud.com"
click at [1115, 52] on link "LOUISE SHAW" at bounding box center [1128, 57] width 88 height 20
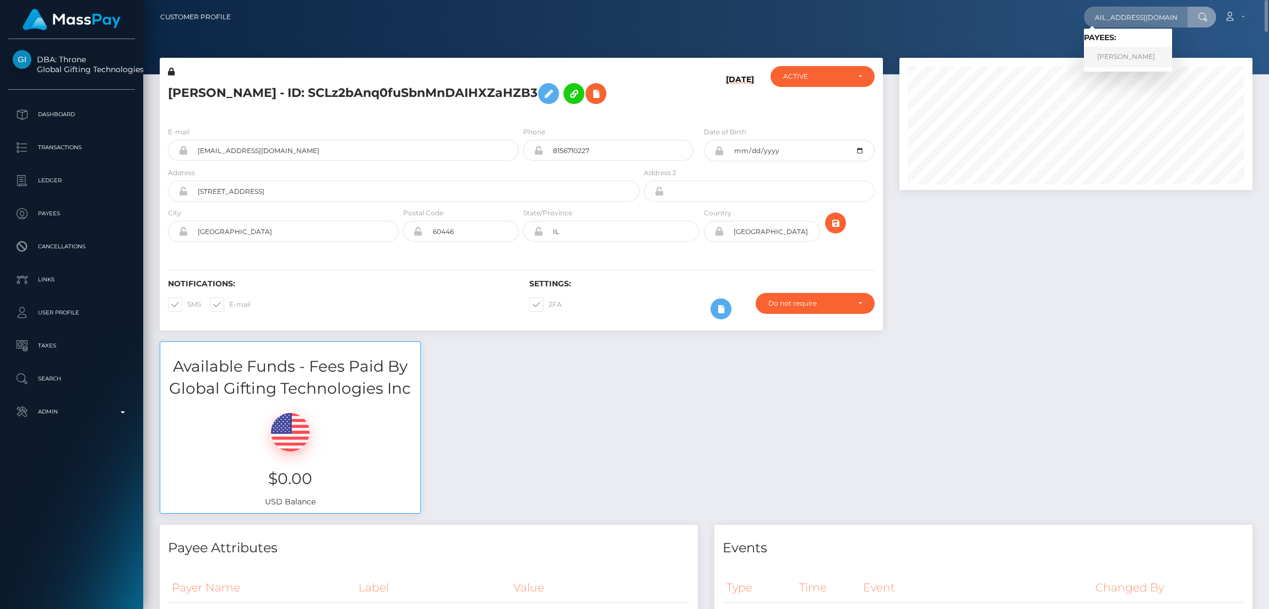
scroll to position [0, 0]
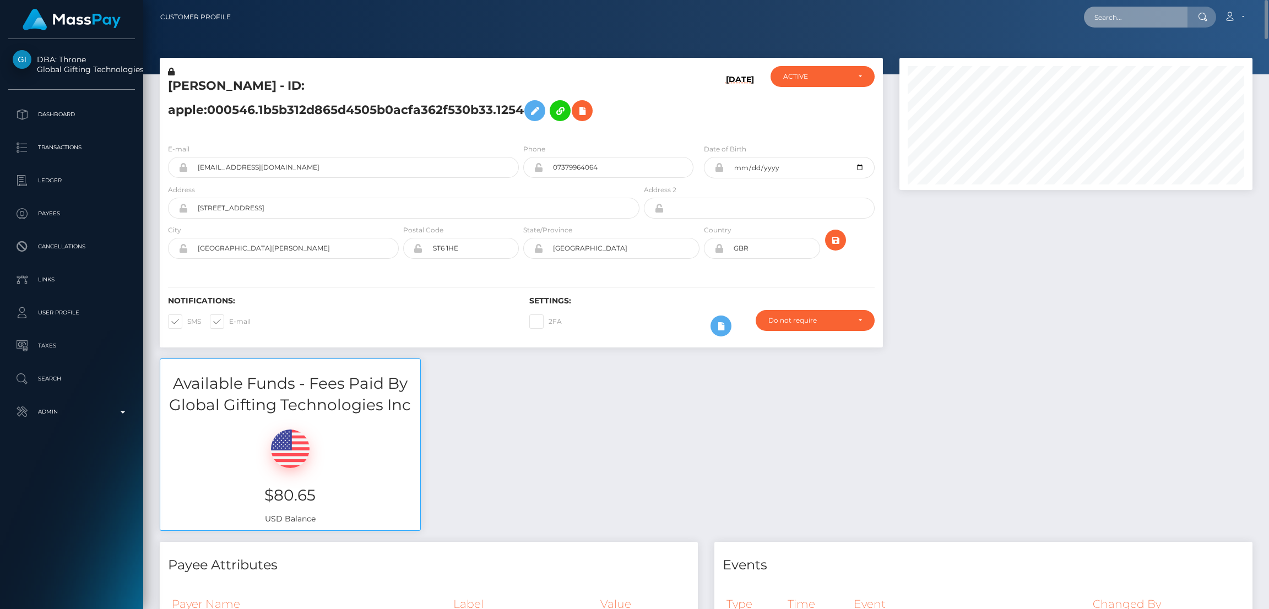
click at [1101, 20] on input "text" at bounding box center [1136, 17] width 104 height 21
paste input "[EMAIL_ADDRESS][DOMAIN_NAME]"
type input "[EMAIL_ADDRESS][DOMAIN_NAME]"
click at [1115, 53] on link "KALISSA DILYS ENNON" at bounding box center [1141, 57] width 115 height 20
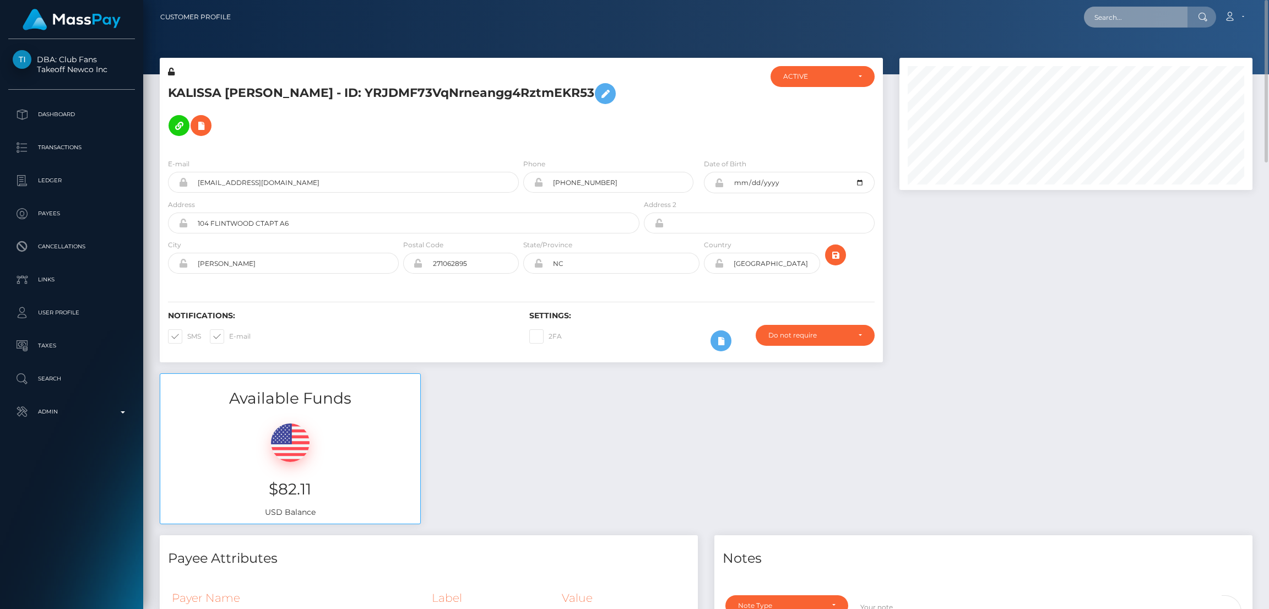
click at [1106, 26] on input "text" at bounding box center [1136, 17] width 104 height 21
type input "v"
paste input "kotahavens11@gmail.com"
click at [1106, 15] on input "kotahavens11@gmail.com" at bounding box center [1136, 17] width 104 height 21
paste input "yp6pygzkxd@privaterelay.appleid"
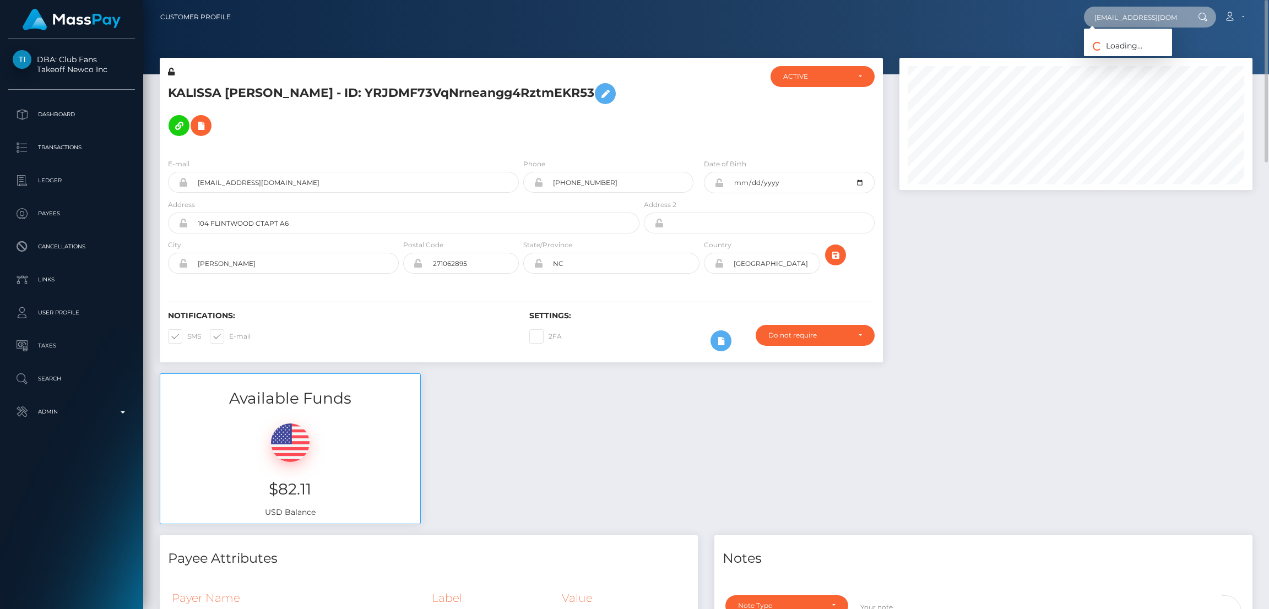
scroll to position [0, 45]
type input "yp6pygzkxd@privaterelay.appleid.com"
click at [1115, 58] on link "DAKOTA MATTHEW HAVENS" at bounding box center [1128, 57] width 88 height 20
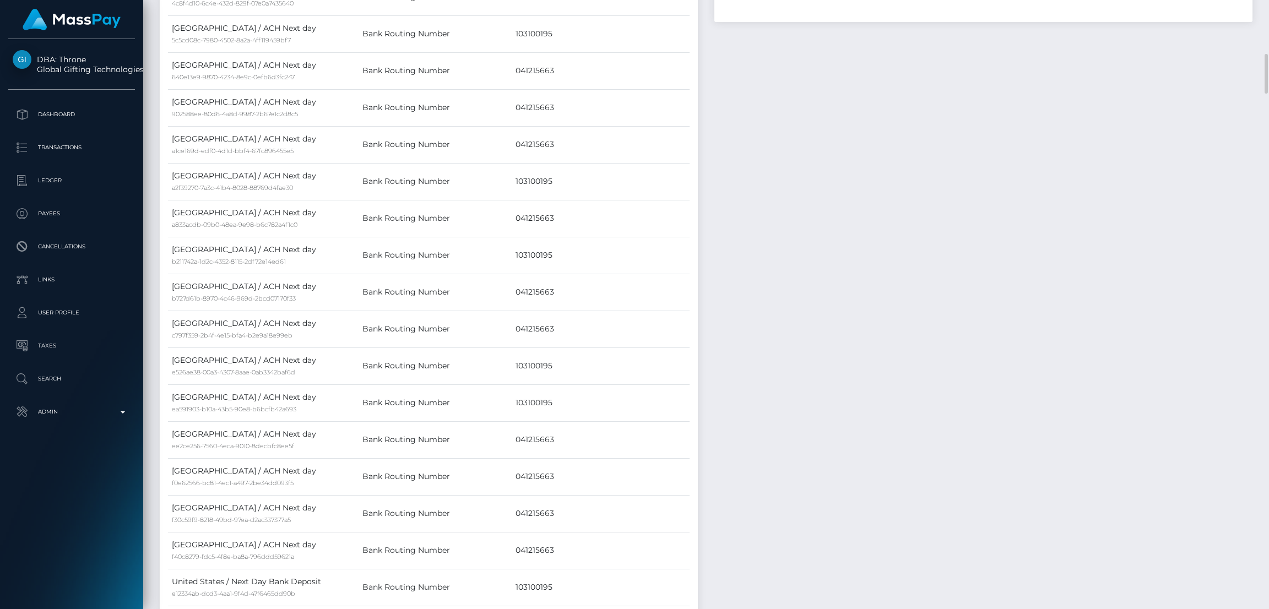
scroll to position [495, 0]
